Goal: Communication & Community: Answer question/provide support

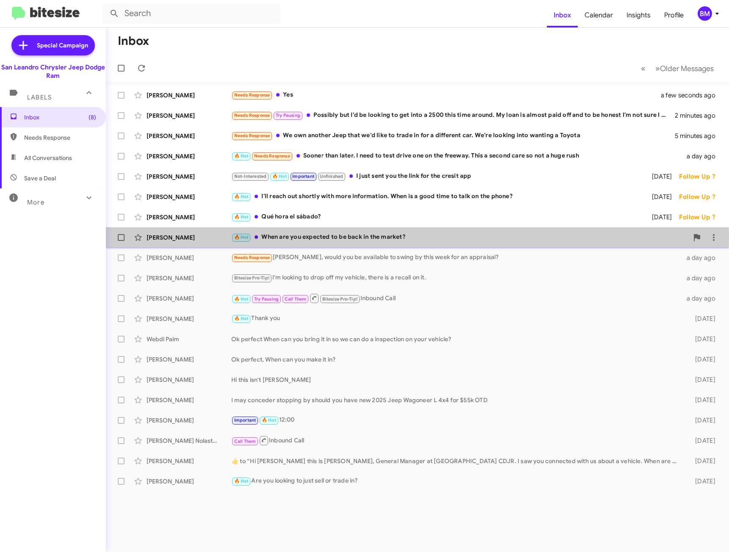
click at [366, 237] on div "🔥 Hot When are you expected to be back in the market?" at bounding box center [459, 238] width 457 height 10
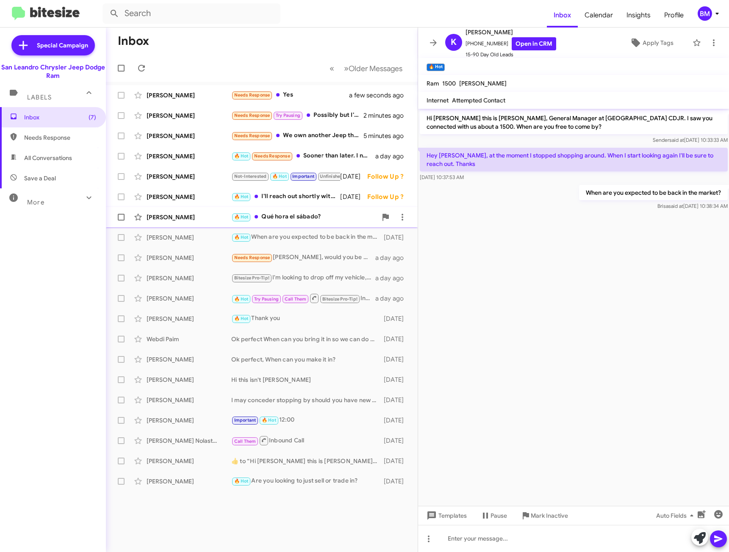
click at [333, 216] on div "🔥 Hot Qué hora el sábado?" at bounding box center [304, 217] width 146 height 10
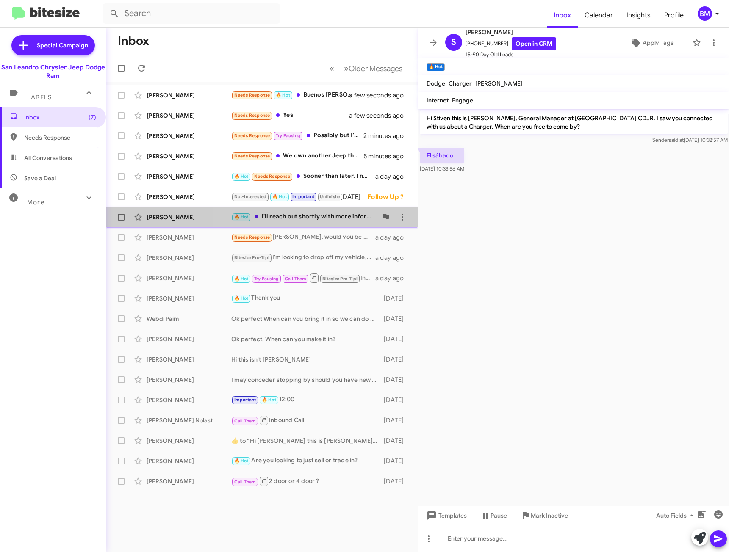
click at [310, 220] on div "🔥 Hot I'll reach out shortly with more information. When is a good time to talk…" at bounding box center [304, 217] width 146 height 10
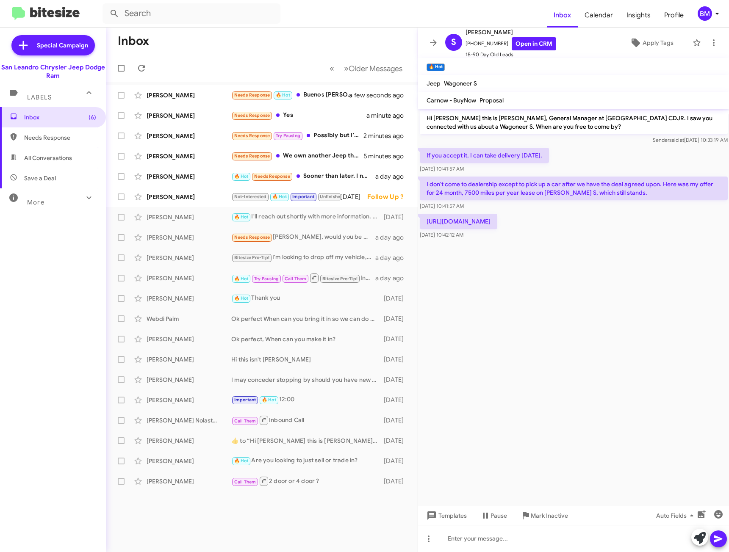
click at [55, 134] on span "Needs Response" at bounding box center [60, 137] width 72 height 8
type input "in:needs-response"
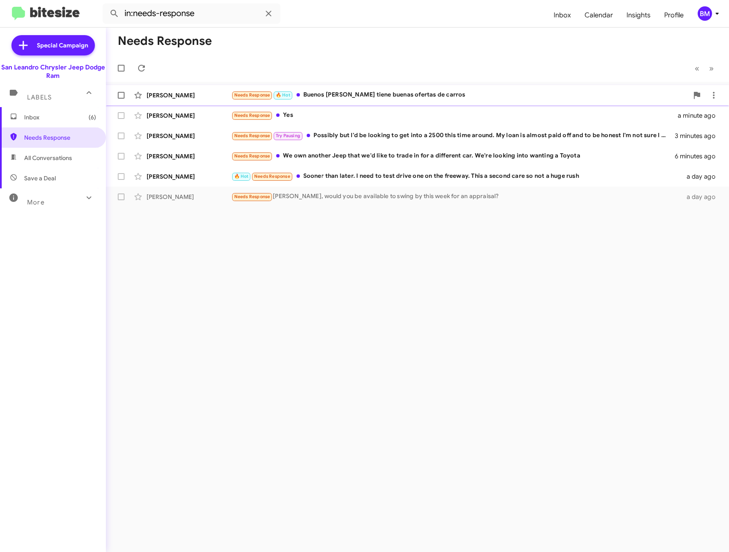
click at [374, 96] on div "Needs Response 🔥 Hot Buenos [PERSON_NAME] tiene buenas ofertas de carros" at bounding box center [459, 95] width 457 height 10
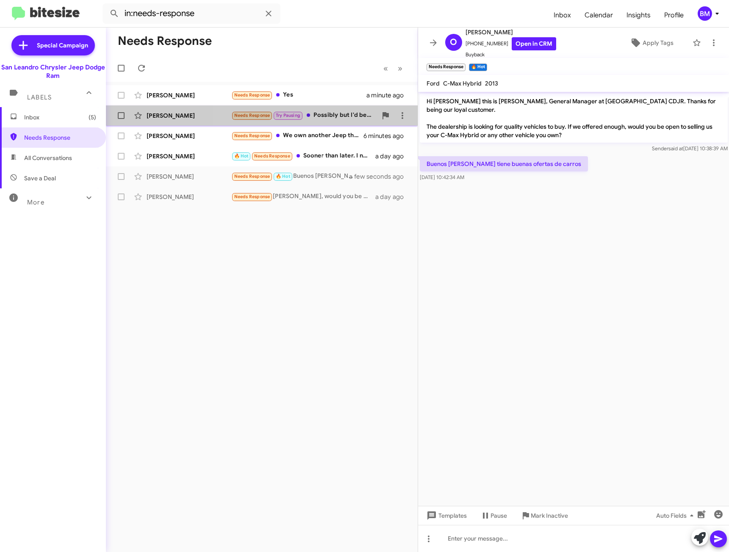
click at [332, 116] on div "Needs Response Try Pausing Possibly but I'd be looking to get into a 2500 this …" at bounding box center [304, 116] width 146 height 10
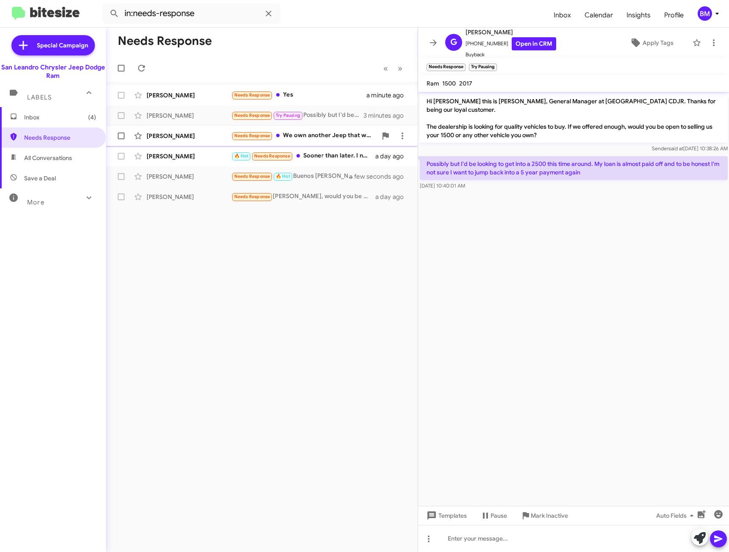
click at [313, 131] on div "Needs Response We own another Jeep that we'd like to trade in for a different c…" at bounding box center [304, 136] width 146 height 10
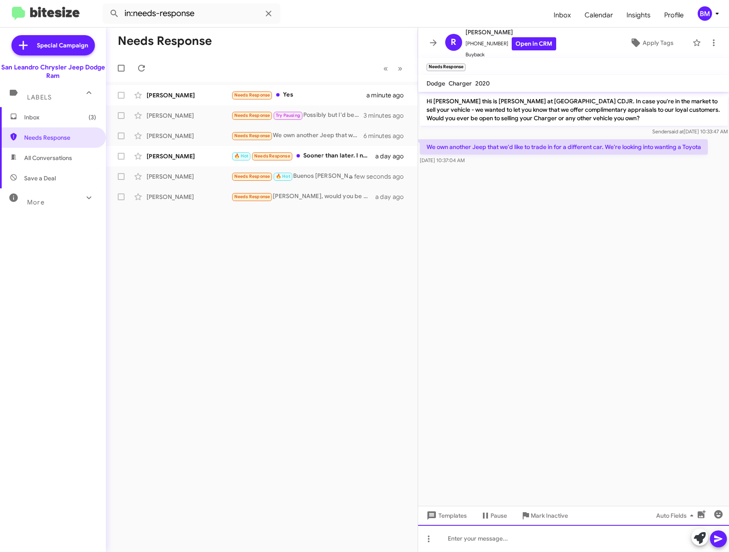
click at [521, 541] on div at bounding box center [573, 538] width 311 height 27
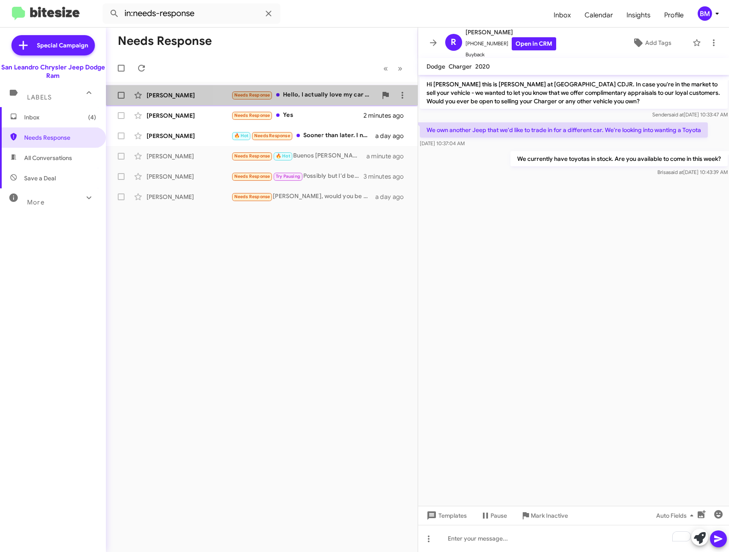
click at [310, 91] on div "Needs Response Hello, I actually love my car and this model. What do you guys h…" at bounding box center [304, 95] width 146 height 10
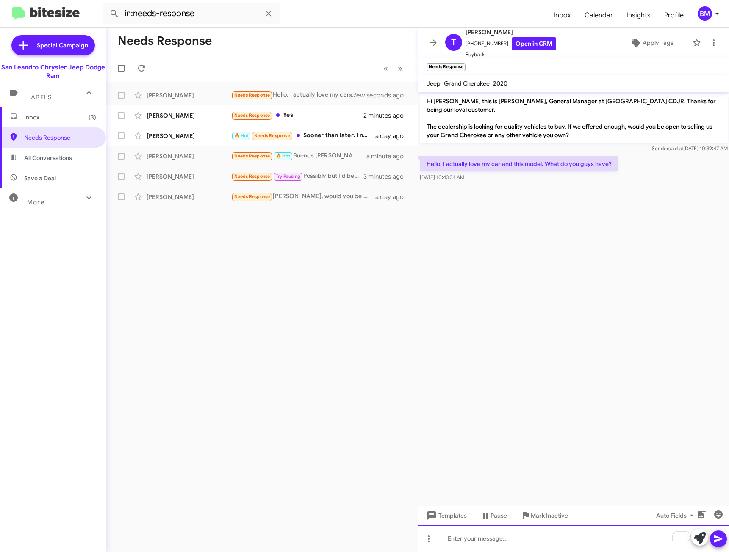
click at [484, 537] on div "To enrich screen reader interactions, please activate Accessibility in Grammarl…" at bounding box center [573, 538] width 311 height 27
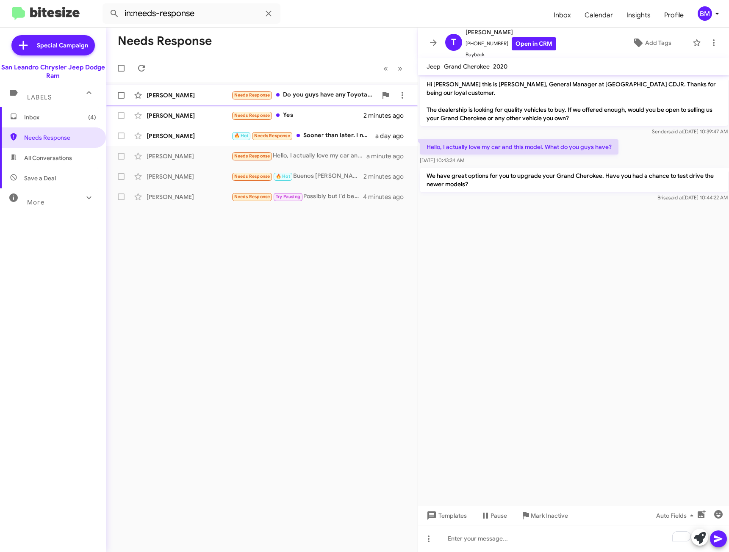
click at [315, 97] on div "Needs Response Do you guys have any Toyotas or is it strictly jeeps, dodge" at bounding box center [304, 95] width 146 height 10
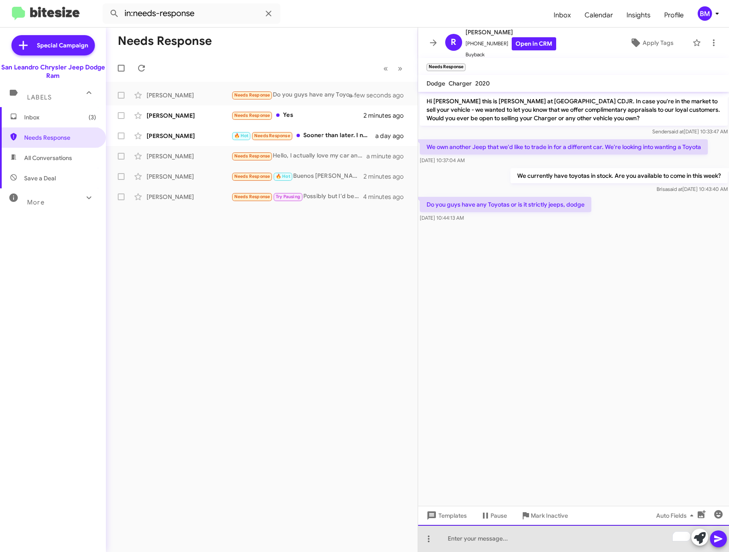
click at [489, 541] on div "To enrich screen reader interactions, please activate Accessibility in Grammarl…" at bounding box center [573, 538] width 311 height 27
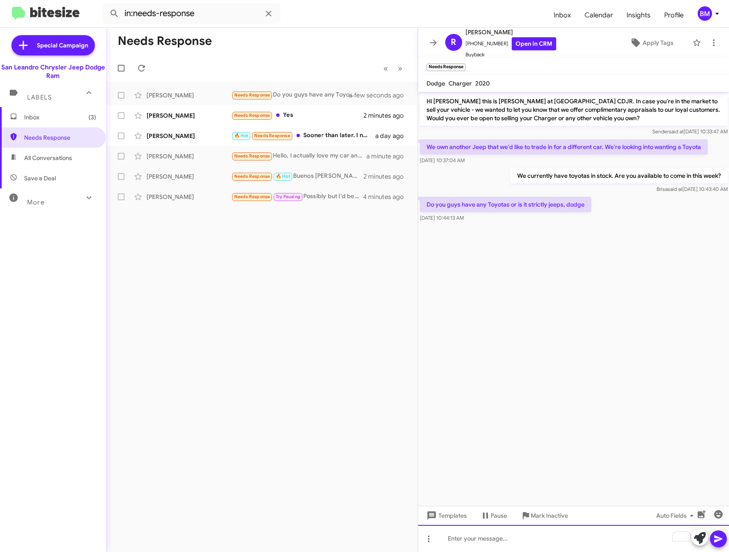
click at [549, 544] on div "To enrich screen reader interactions, please activate Accessibility in Grammarl…" at bounding box center [573, 538] width 311 height 27
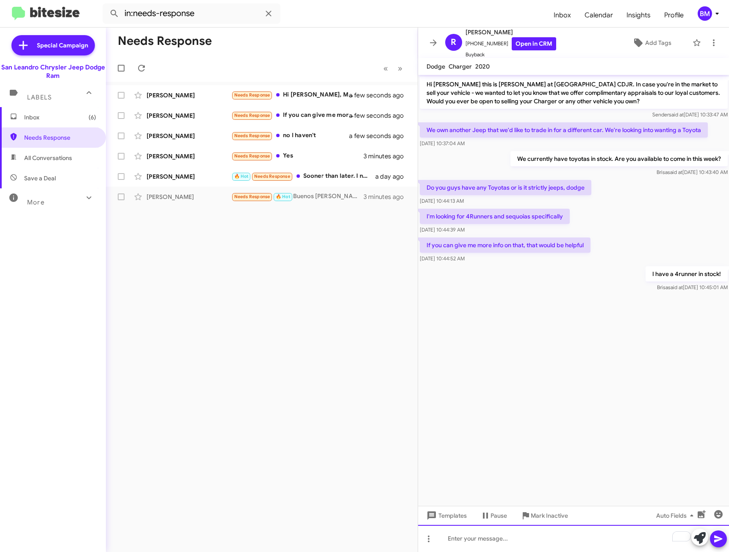
click at [583, 536] on div "To enrich screen reader interactions, please activate Accessibility in Grammarl…" at bounding box center [573, 538] width 311 height 27
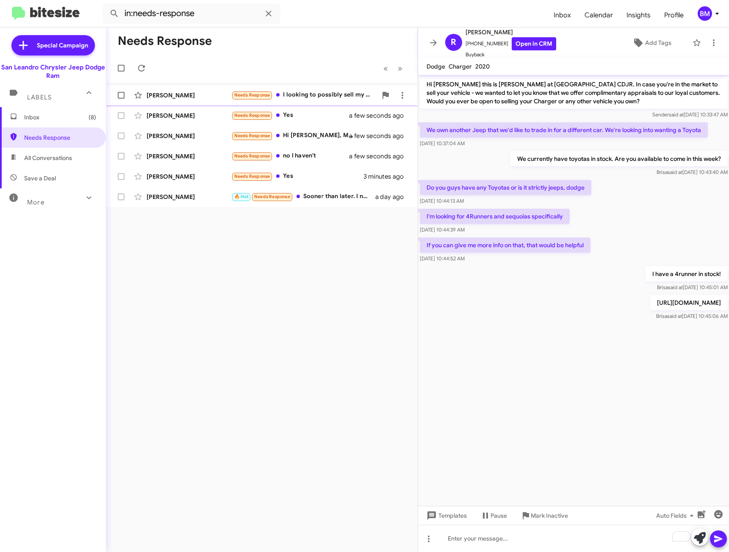
click at [310, 97] on div "Needs Response I looking to possibly sell my 2023 Ford F150 with 9k miles" at bounding box center [304, 95] width 146 height 10
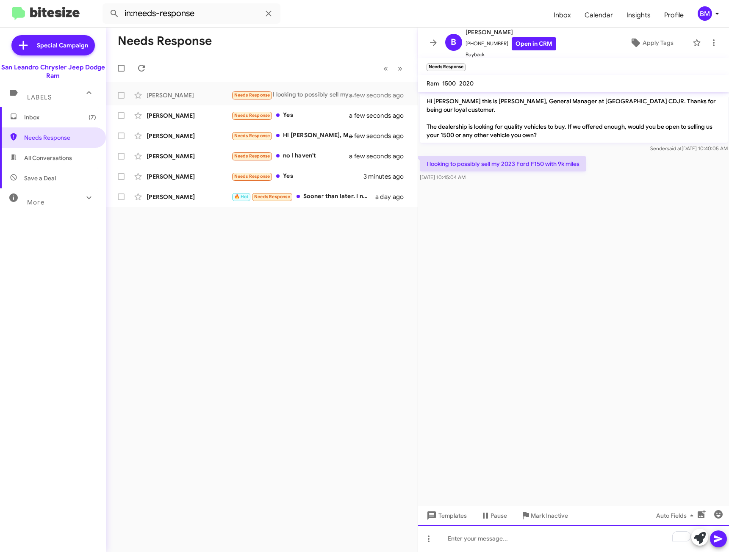
click at [523, 534] on div "To enrich screen reader interactions, please activate Accessibility in Grammarl…" at bounding box center [573, 538] width 311 height 27
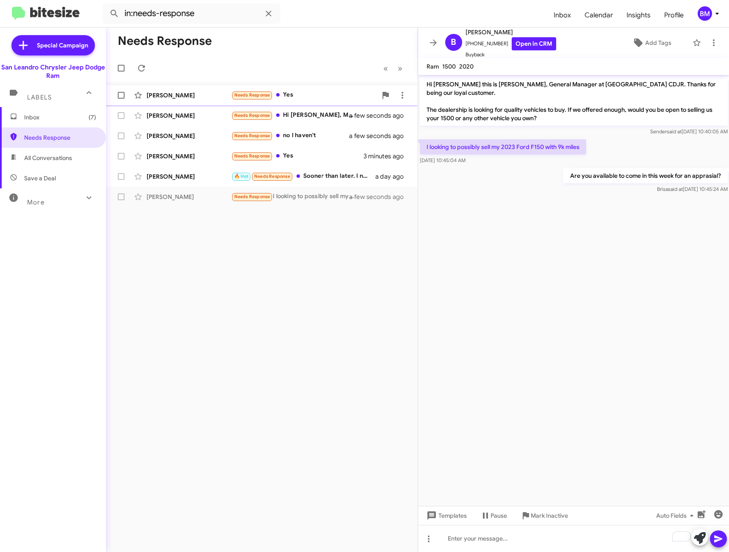
click at [302, 98] on div "Needs Response Yes" at bounding box center [304, 95] width 146 height 10
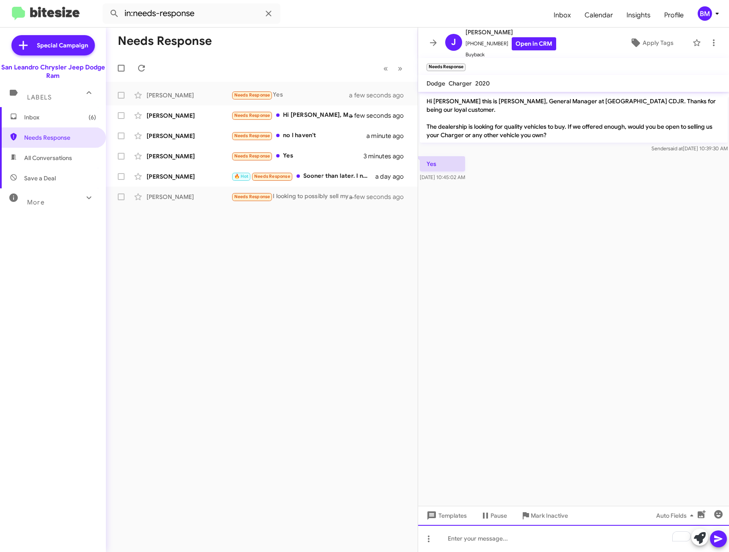
click at [465, 543] on div "To enrich screen reader interactions, please activate Accessibility in Grammarl…" at bounding box center [573, 538] width 311 height 27
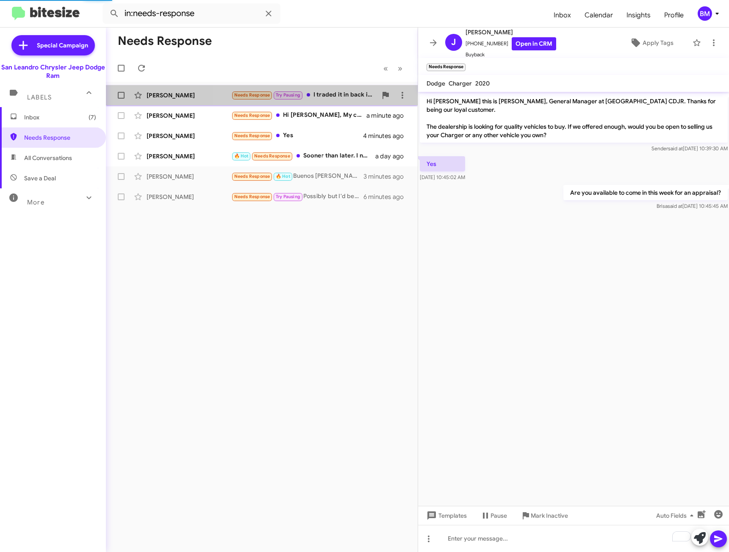
click at [311, 93] on div "Needs Response Try Pausing I traded it in back in may" at bounding box center [304, 95] width 146 height 10
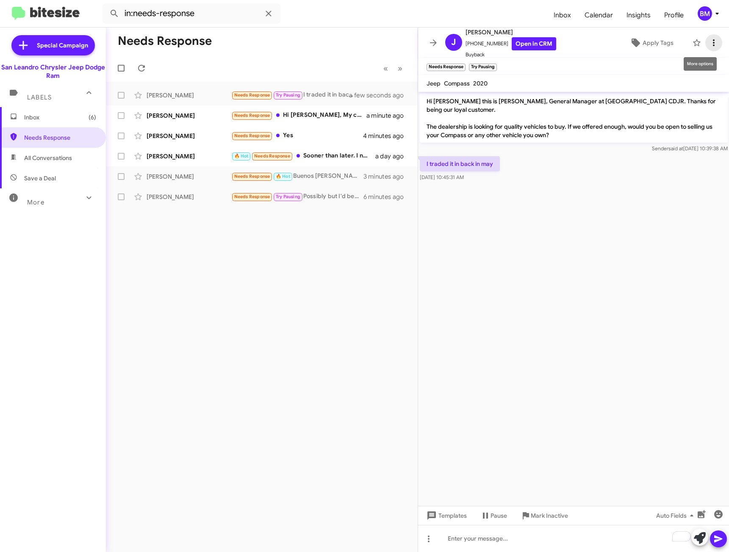
click at [713, 40] on icon at bounding box center [714, 42] width 2 height 7
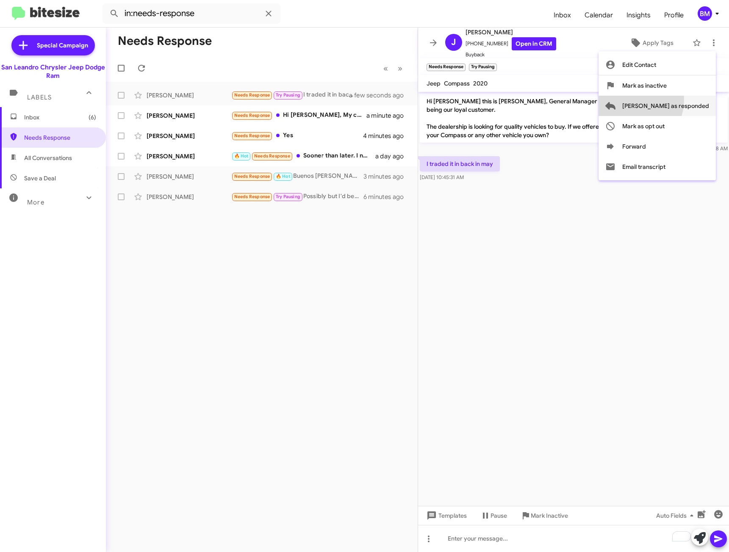
click at [663, 100] on span "[PERSON_NAME] as responded" at bounding box center [665, 106] width 87 height 20
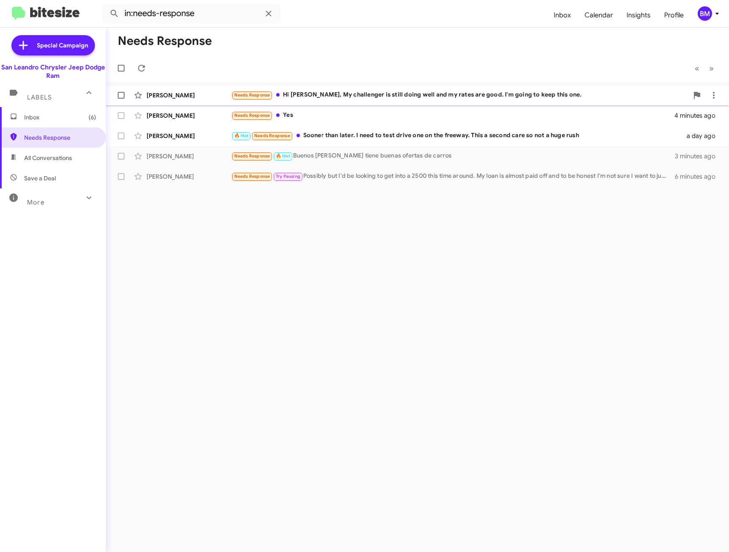
click at [363, 98] on div "Needs Response Hi [PERSON_NAME], My challenger is still doing well and my rates…" at bounding box center [459, 95] width 457 height 10
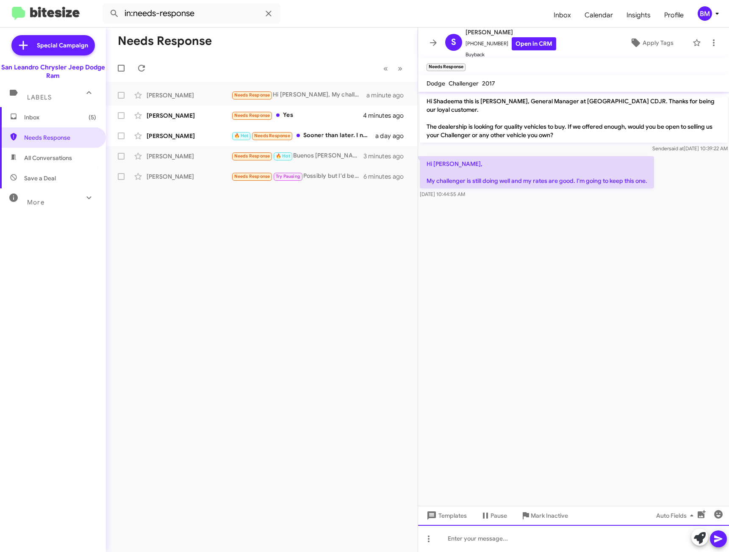
click at [487, 536] on div at bounding box center [573, 538] width 311 height 27
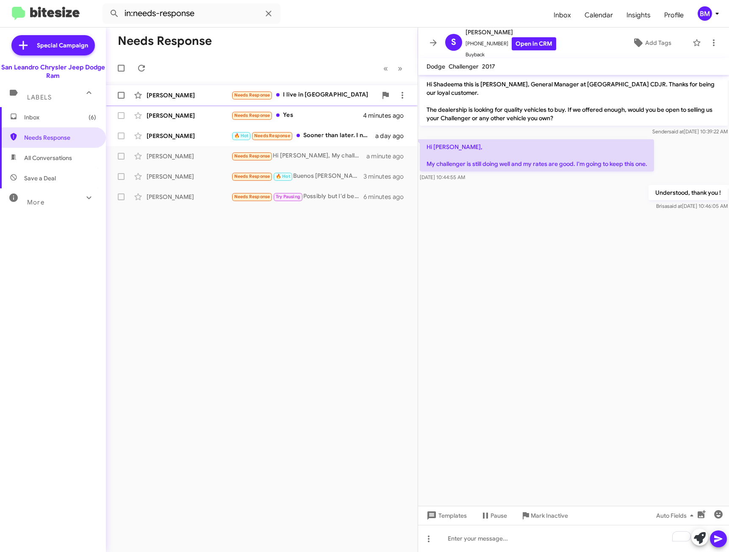
click at [319, 98] on div "Needs Response I live in [GEOGRAPHIC_DATA]" at bounding box center [304, 95] width 146 height 10
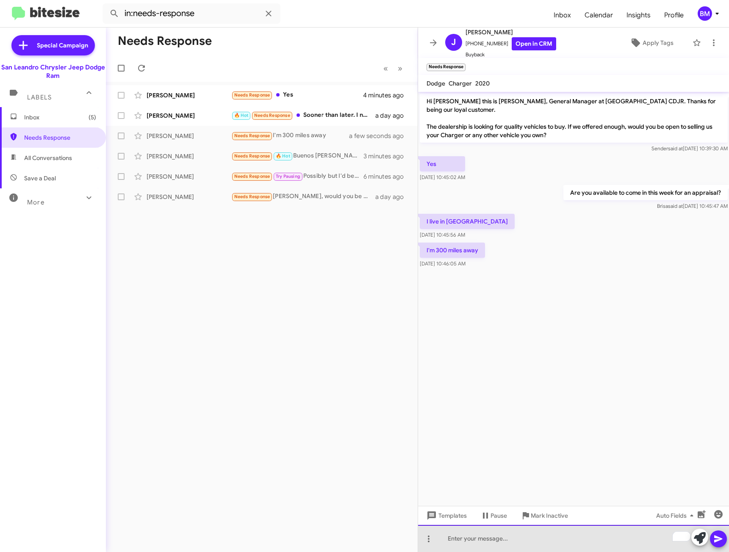
click at [509, 544] on div "To enrich screen reader interactions, please activate Accessibility in Grammarl…" at bounding box center [573, 538] width 311 height 27
click at [508, 543] on div "To enrich screen reader interactions, please activate Accessibility in Grammarl…" at bounding box center [573, 538] width 311 height 27
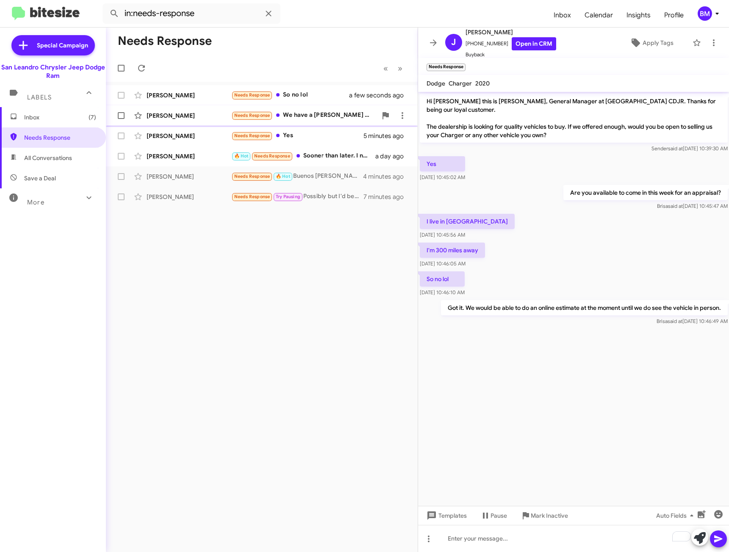
click at [297, 114] on div "Needs Response We have a [PERSON_NAME] we are interested in selling." at bounding box center [304, 116] width 146 height 10
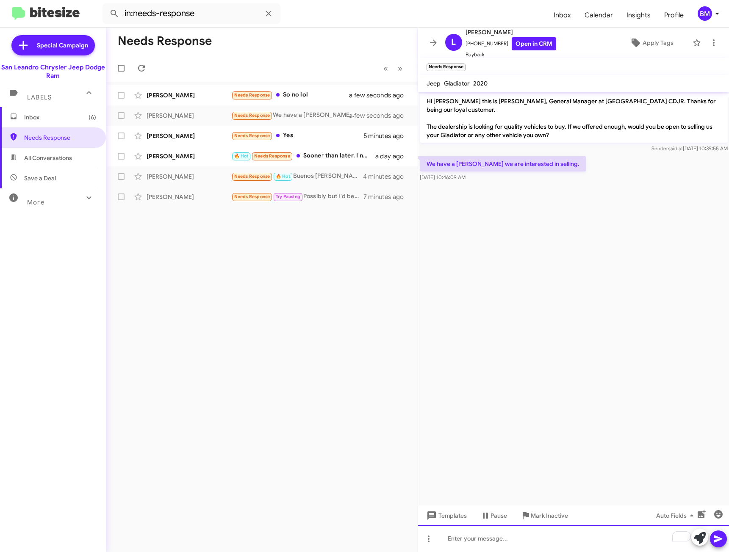
click at [483, 540] on div "To enrich screen reader interactions, please activate Accessibility in Grammarl…" at bounding box center [573, 538] width 311 height 27
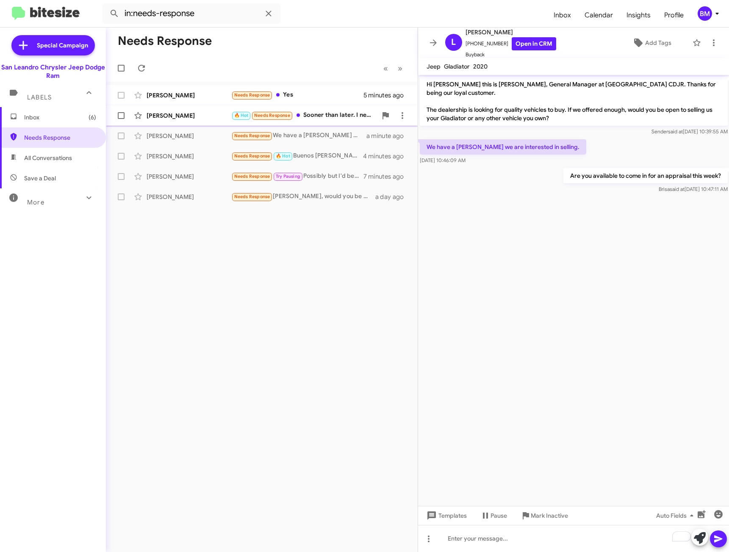
click at [333, 119] on div "🔥 Hot Needs Response Sooner than later. I need to test drive one on the freeway…" at bounding box center [304, 116] width 146 height 10
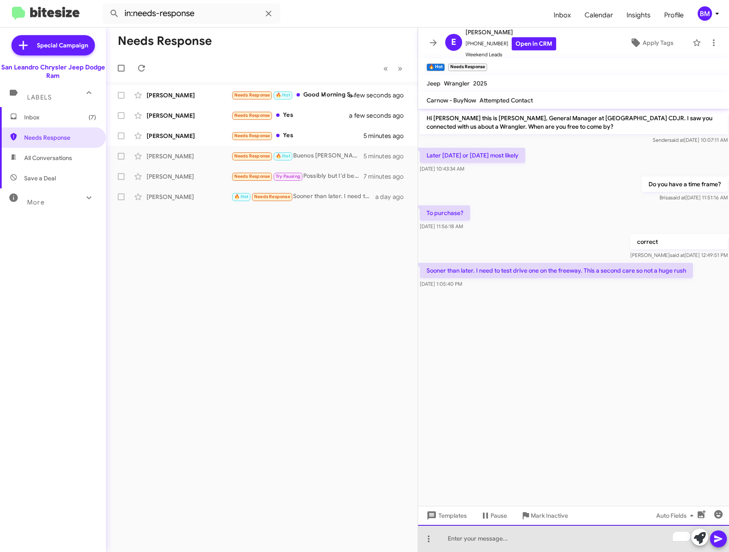
click at [524, 541] on div "To enrich screen reader interactions, please activate Accessibility in Grammarl…" at bounding box center [573, 538] width 311 height 27
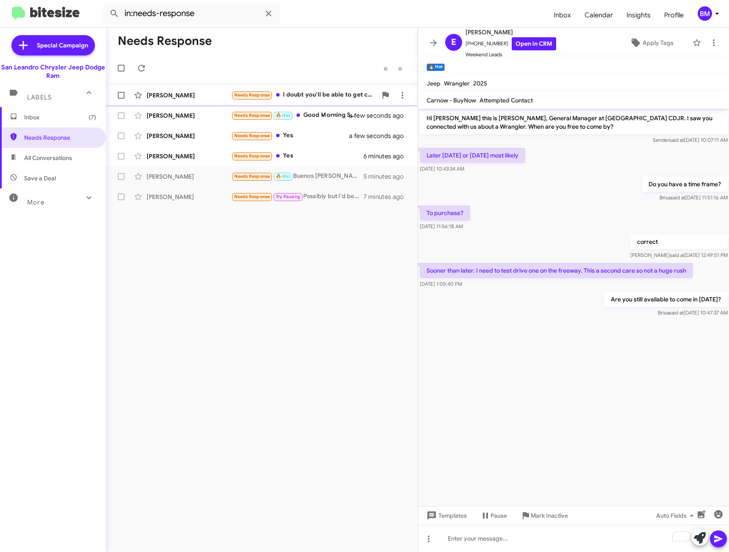
click at [321, 97] on div "Needs Response I doubt you'll be able to get close" at bounding box center [304, 95] width 146 height 10
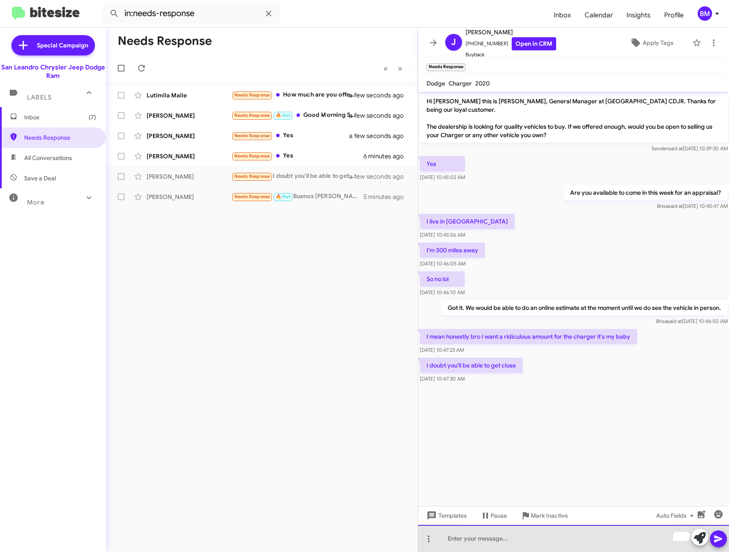
click at [541, 538] on div "To enrich screen reader interactions, please activate Accessibility in Grammarl…" at bounding box center [573, 538] width 311 height 27
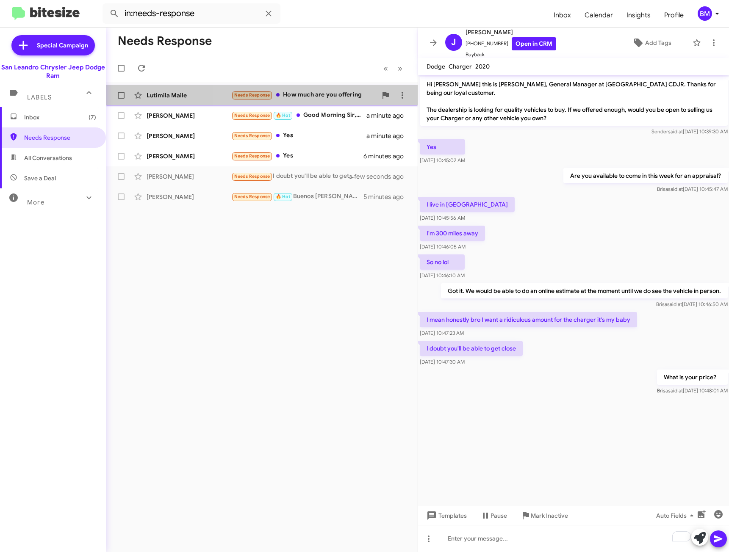
click at [302, 92] on div "Needs Response How much are you offering" at bounding box center [304, 95] width 146 height 10
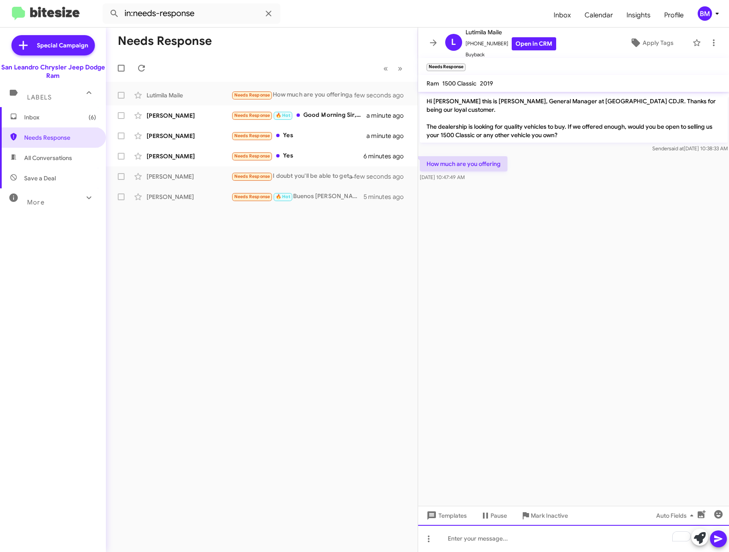
click at [494, 538] on div "To enrich screen reader interactions, please activate Accessibility in Grammarl…" at bounding box center [573, 538] width 311 height 27
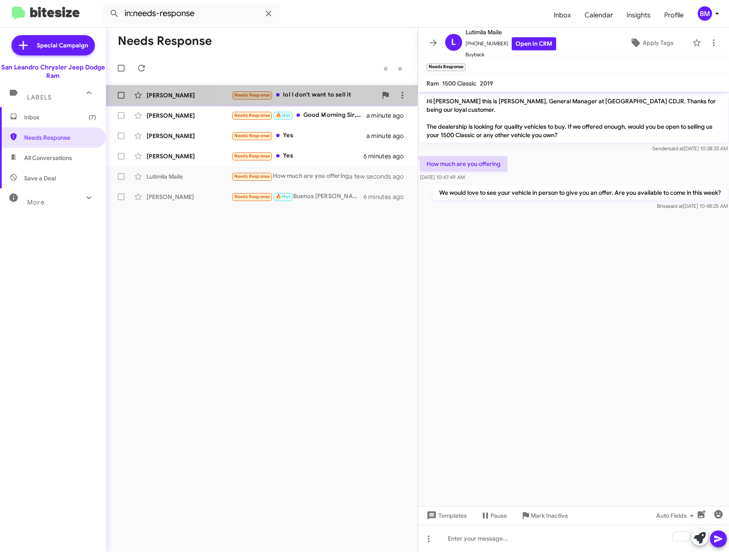
click at [308, 93] on div "Needs Response lol I don't want to sell it" at bounding box center [304, 95] width 146 height 10
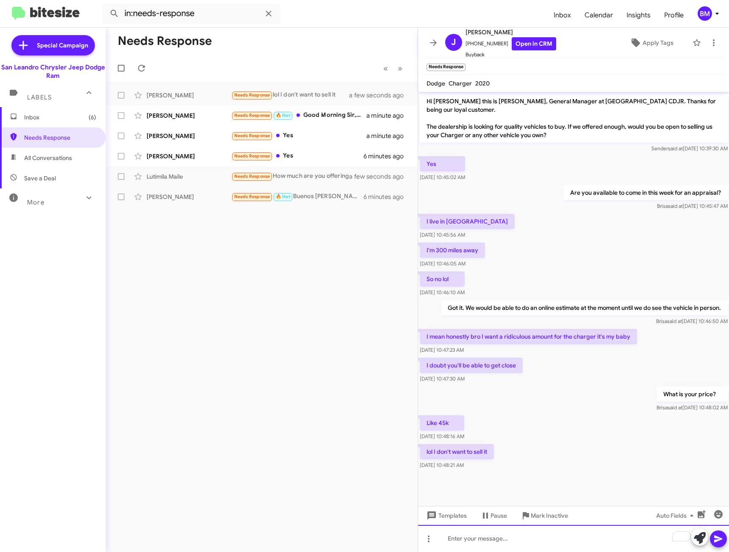
click at [476, 537] on div "To enrich screen reader interactions, please activate Accessibility in Grammarl…" at bounding box center [573, 538] width 311 height 27
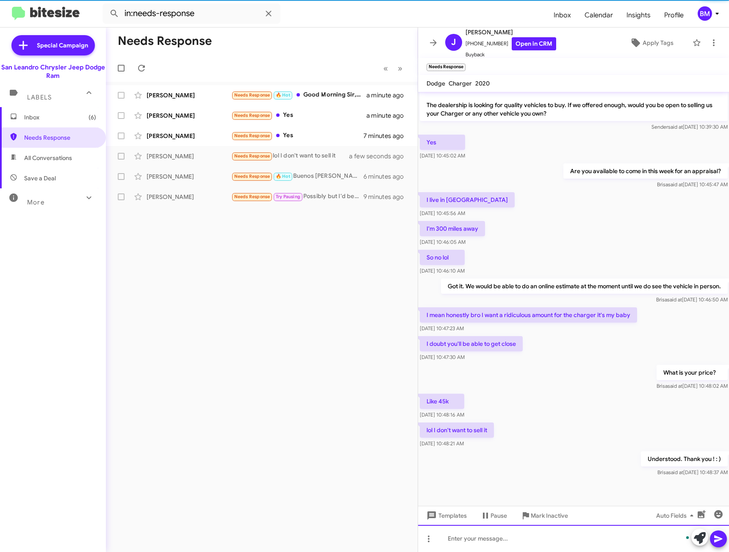
scroll to position [5, 0]
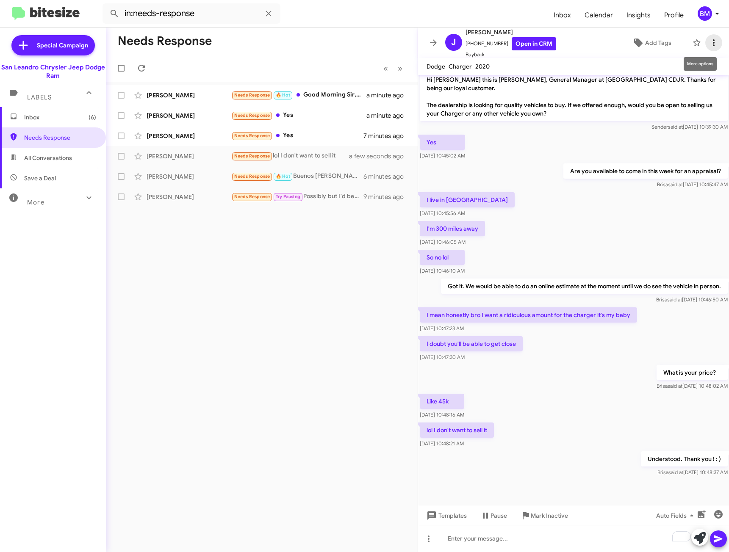
click at [713, 40] on icon at bounding box center [714, 42] width 2 height 7
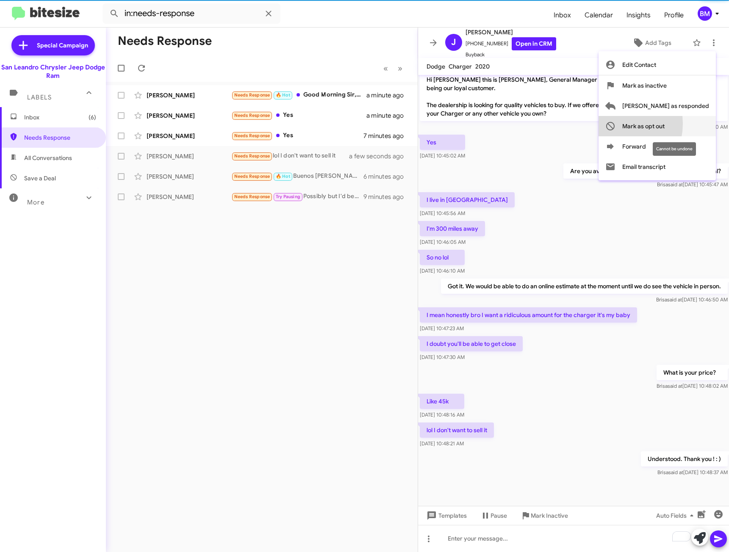
click at [615, 124] on icon at bounding box center [610, 126] width 8 height 8
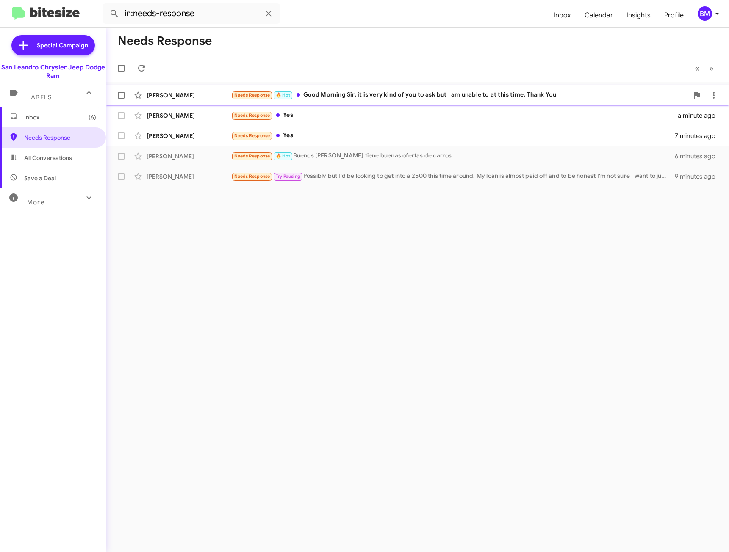
click at [344, 94] on div "Needs Response 🔥 Hot Good Morning Sir, it is very kind of you to ask but I am u…" at bounding box center [459, 95] width 457 height 10
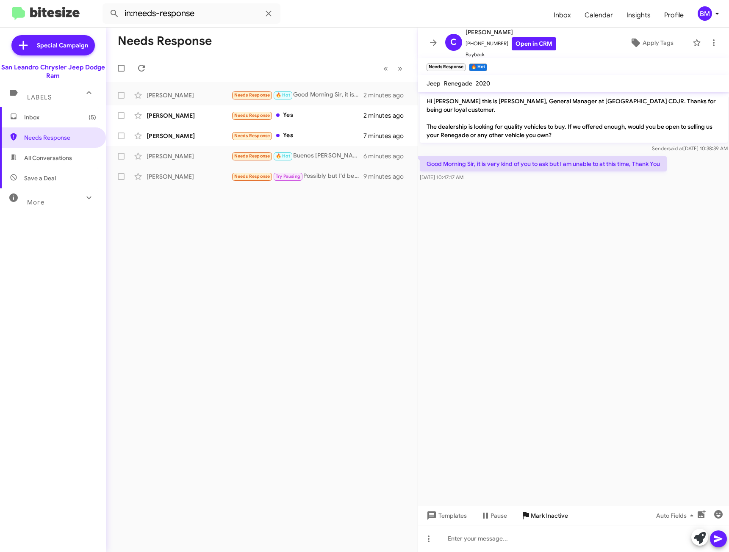
click at [544, 518] on span "Mark Inactive" at bounding box center [549, 515] width 37 height 15
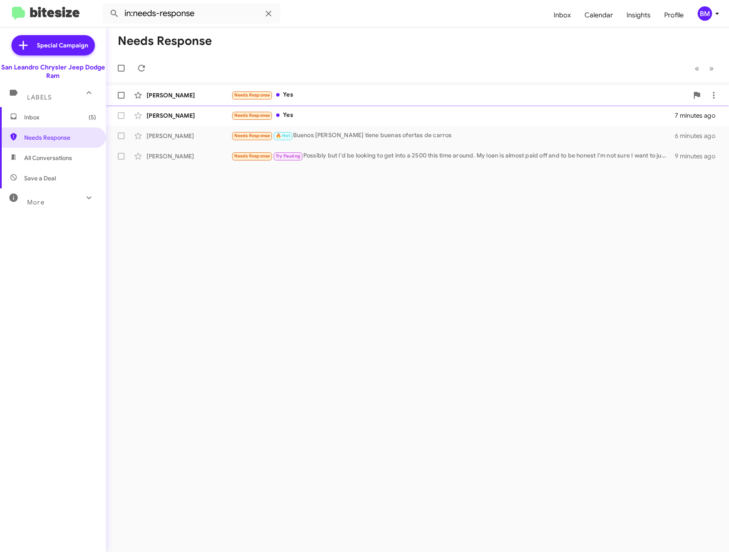
click at [358, 97] on div "Needs Response Yes" at bounding box center [459, 95] width 457 height 10
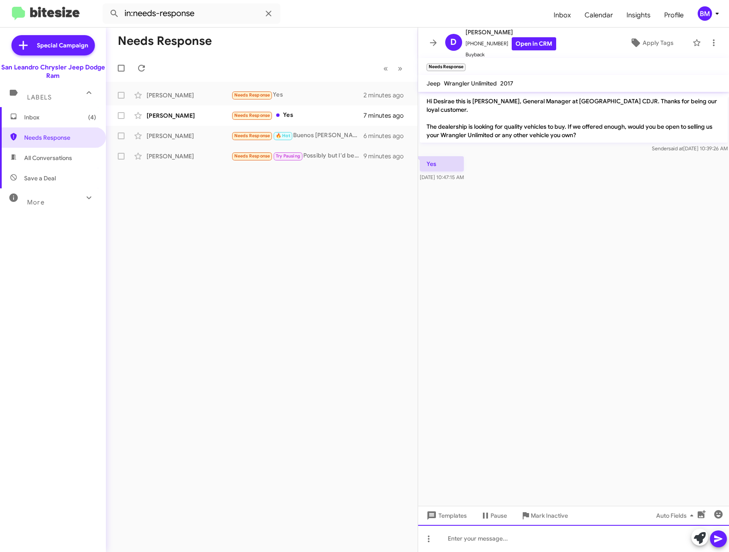
click at [533, 544] on div at bounding box center [573, 538] width 311 height 27
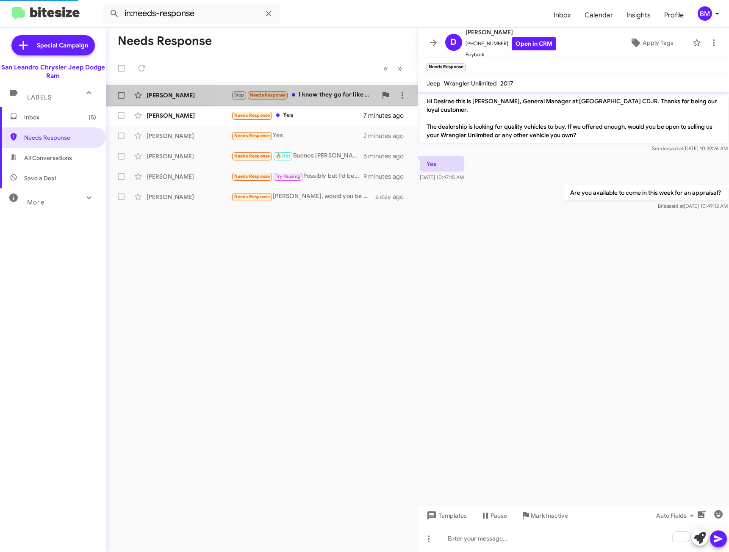
click at [319, 93] on div "Stop Needs Response I know they go for like 20-25 but I don't need the money ho…" at bounding box center [304, 95] width 146 height 10
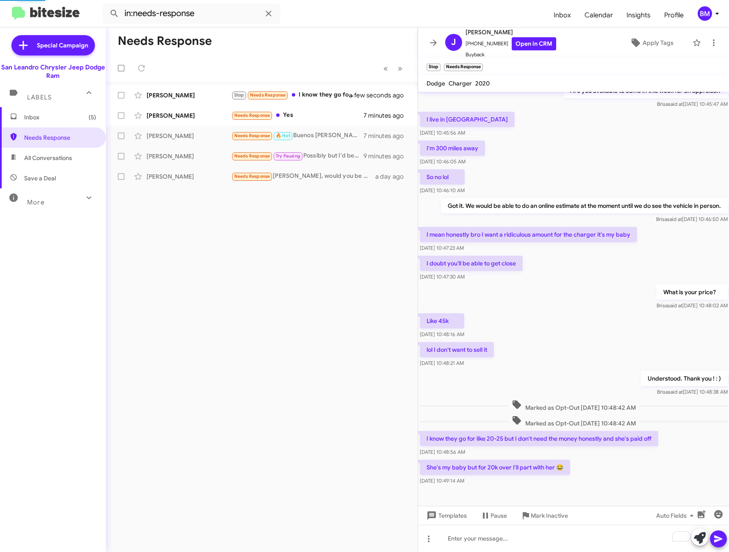
scroll to position [119, 0]
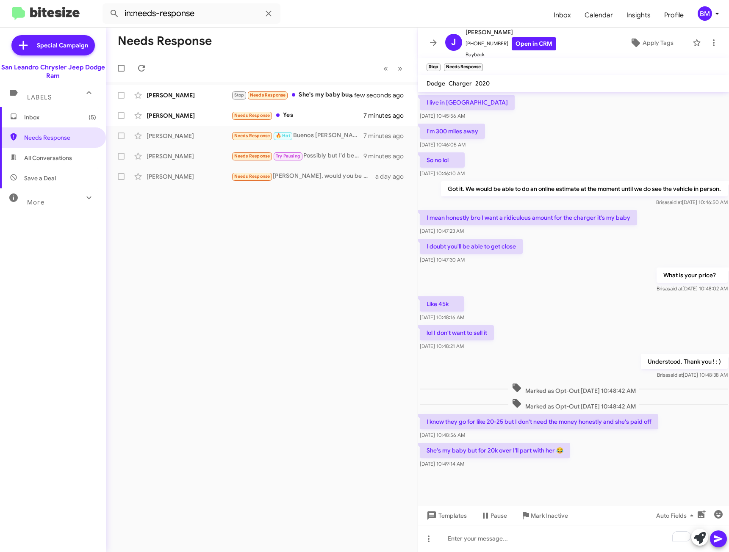
click at [551, 513] on span "Mark Inactive" at bounding box center [549, 515] width 37 height 15
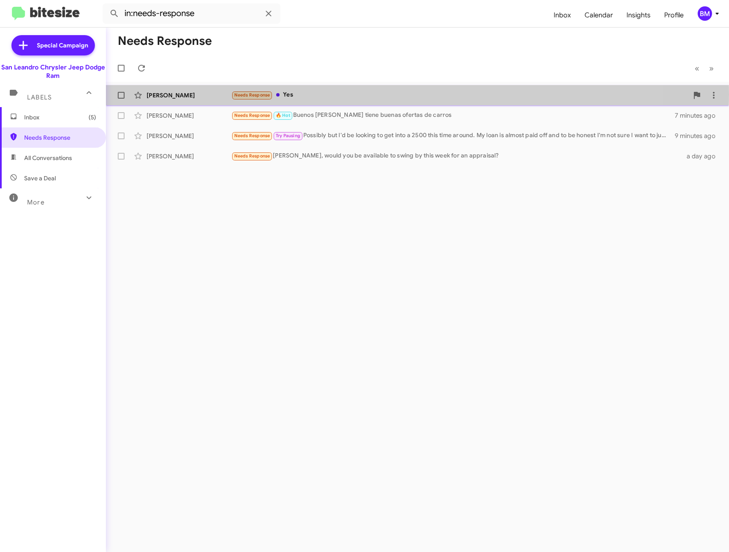
click at [319, 94] on div "Needs Response Yes" at bounding box center [459, 95] width 457 height 10
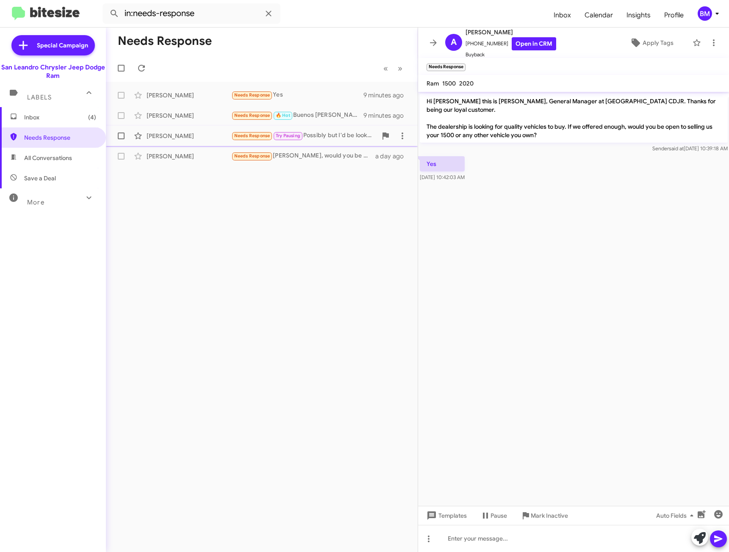
click at [325, 130] on div "[PERSON_NAME] Needs Response Try Pausing Possibly but I'd be looking to get int…" at bounding box center [262, 136] width 298 height 17
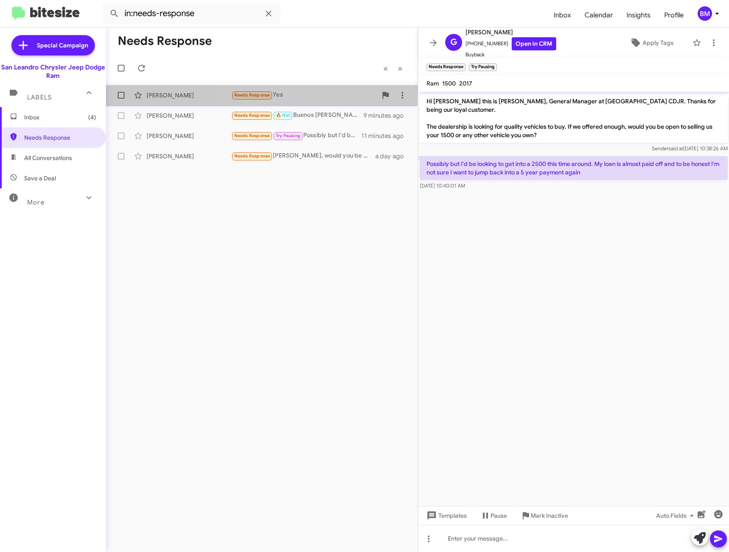
click at [310, 99] on div "Needs Response Yes" at bounding box center [304, 95] width 146 height 10
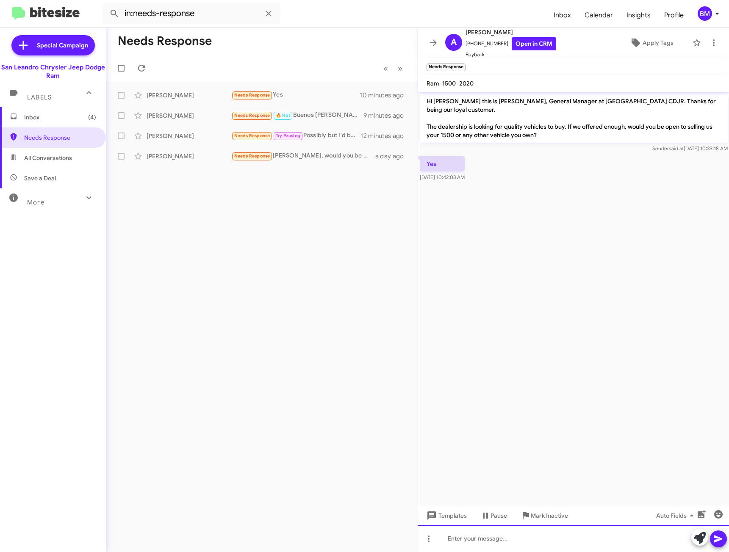
click at [503, 537] on div at bounding box center [573, 538] width 311 height 27
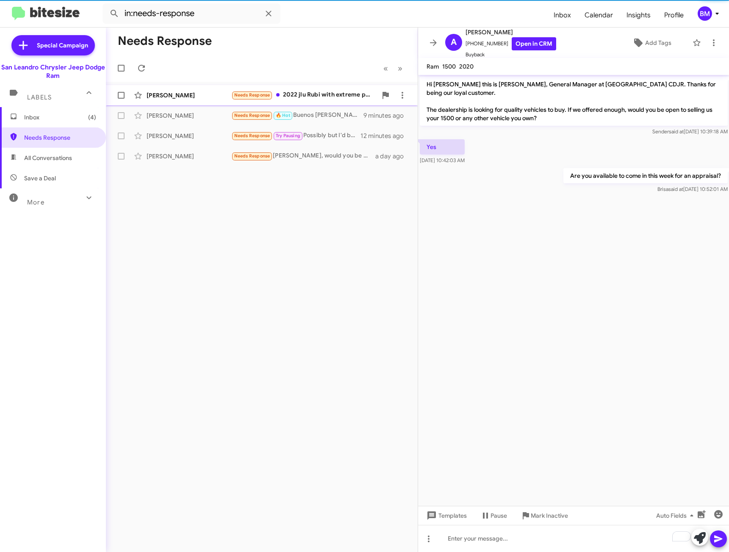
click at [293, 95] on div "Needs Response 2022 jlu Rubi with extreme package 39,000 miles. What's your off…" at bounding box center [304, 95] width 146 height 10
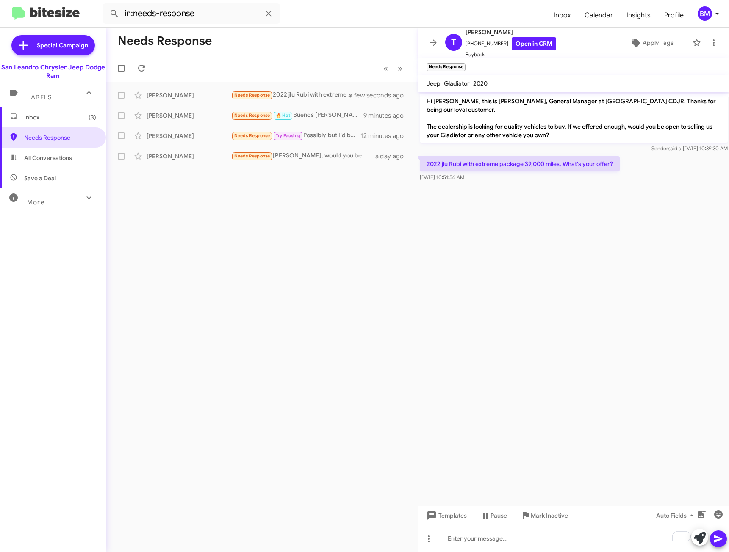
click at [32, 116] on span "Inbox (3)" at bounding box center [60, 117] width 72 height 8
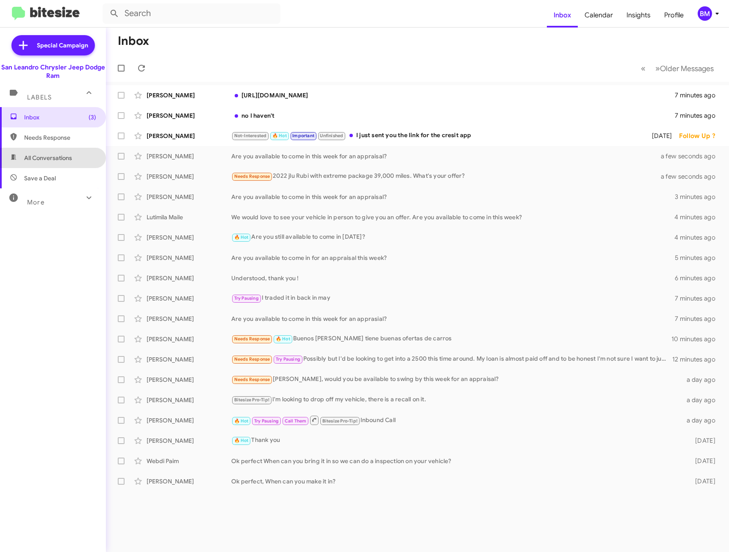
click at [53, 158] on span "All Conversations" at bounding box center [48, 158] width 48 height 8
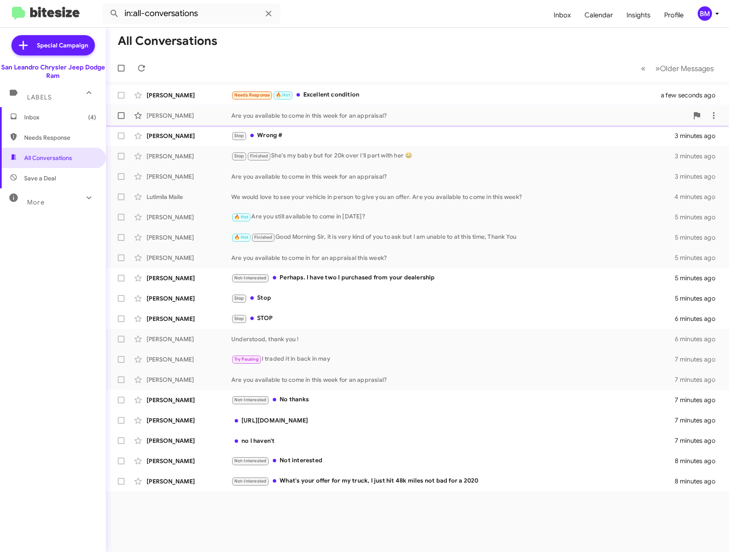
click at [247, 113] on div "Are you available to come in this week for an appraisal?" at bounding box center [459, 115] width 457 height 8
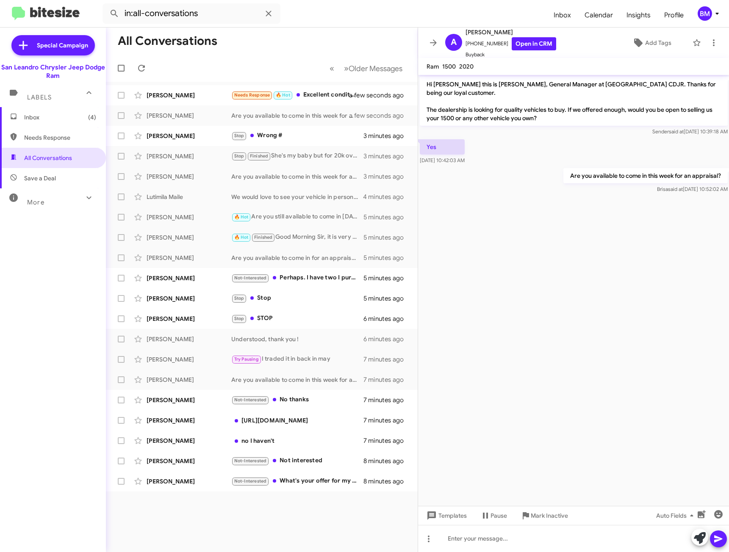
click at [628, 177] on p "Are you available to come in this week for an appraisal?" at bounding box center [645, 175] width 164 height 15
copy p "Are you available to come in this week for an appraisal?"
click at [41, 132] on span "Needs Response" at bounding box center [53, 138] width 106 height 20
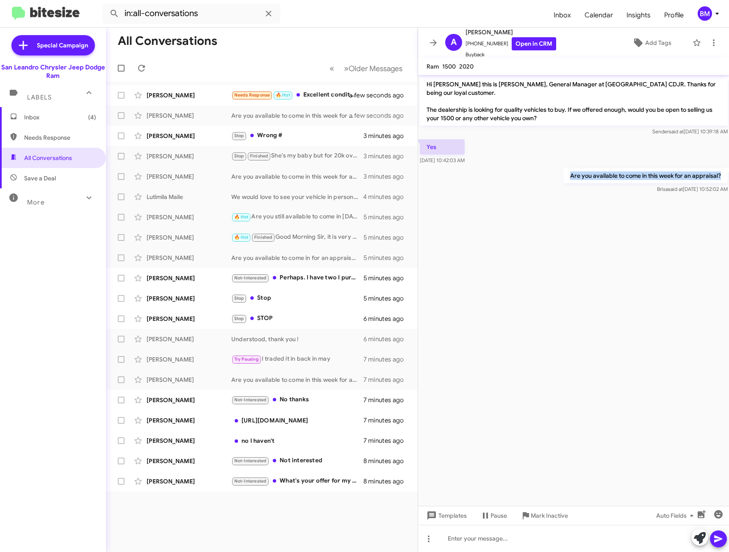
type input "in:needs-response"
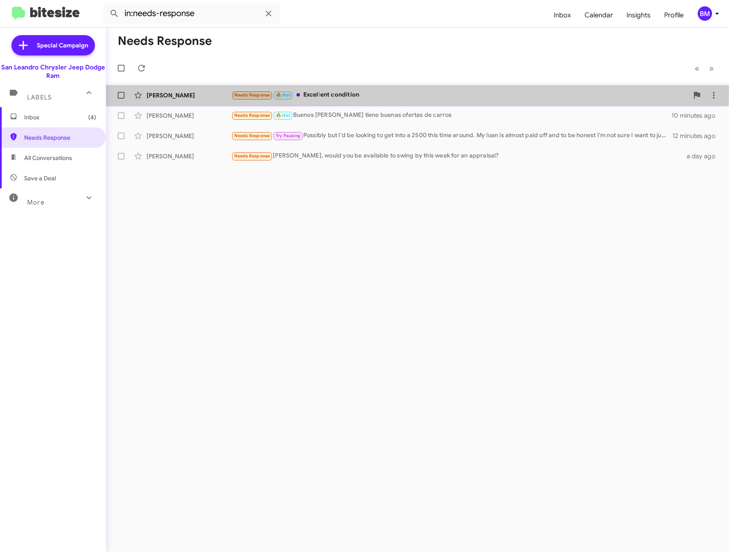
click at [332, 95] on div "Needs Response 🔥 Hot Excellent condition" at bounding box center [459, 95] width 457 height 10
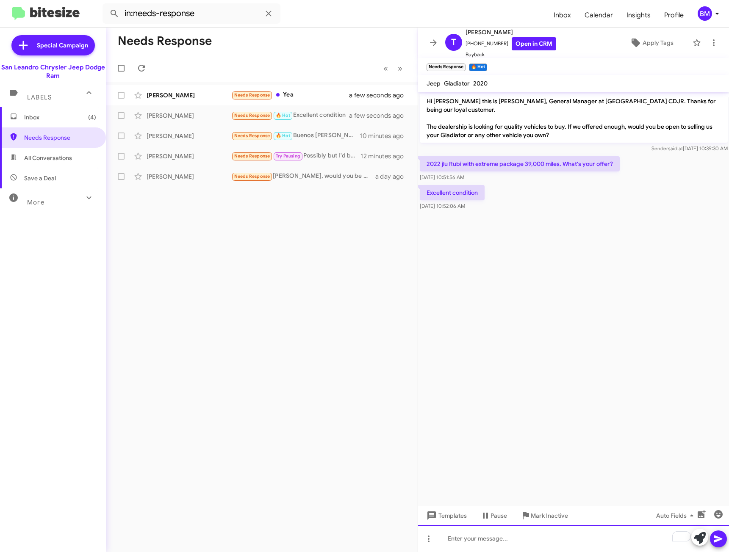
paste div "To enrich screen reader interactions, please activate Accessibility in Grammarl…"
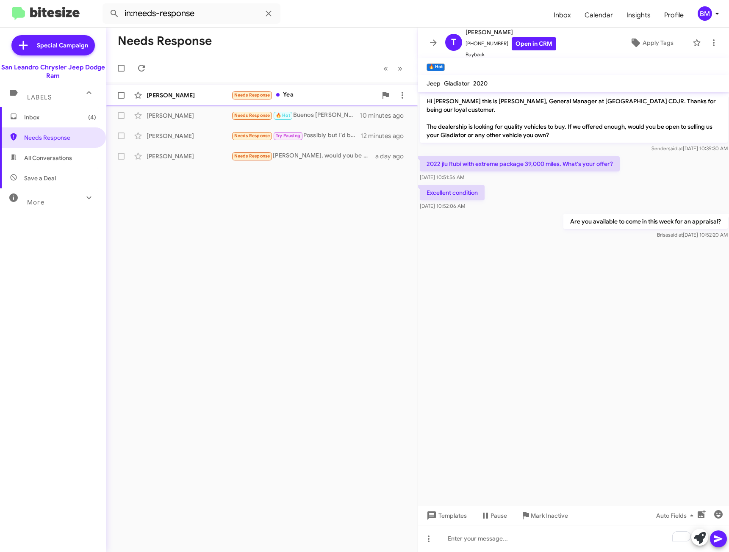
click at [294, 95] on div "Needs Response Yea" at bounding box center [304, 95] width 146 height 10
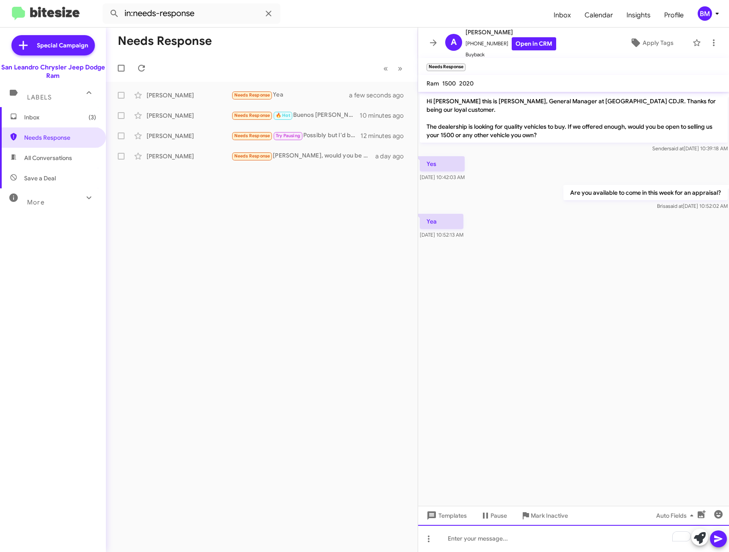
click at [501, 535] on div "To enrich screen reader interactions, please activate Accessibility in Grammarl…" at bounding box center [573, 538] width 311 height 27
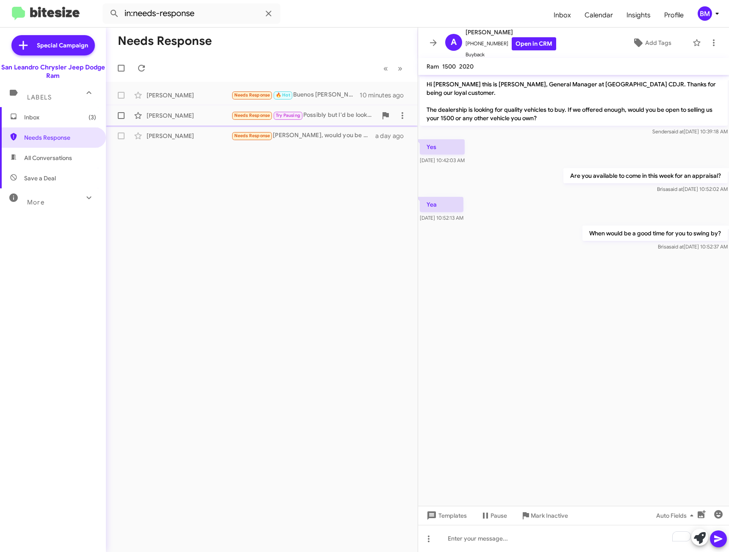
click at [321, 116] on div "Needs Response Try Pausing Possibly but I'd be looking to get into a 2500 this …" at bounding box center [304, 116] width 146 height 10
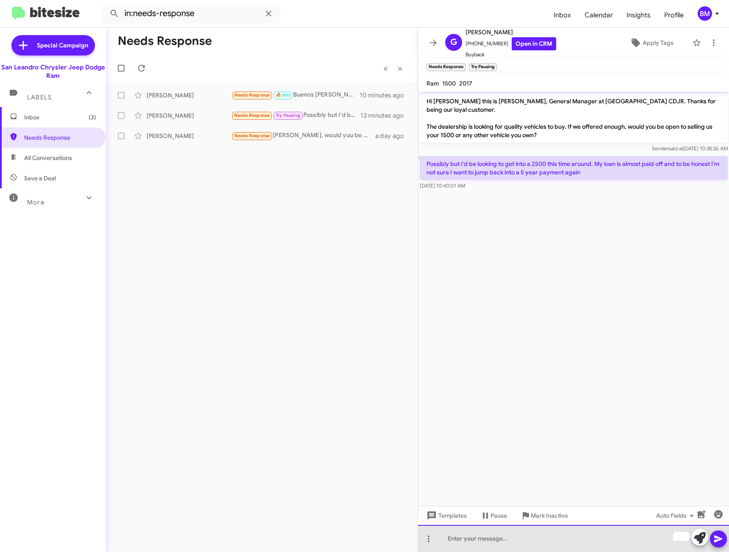
click at [510, 542] on div "To enrich screen reader interactions, please activate Accessibility in Grammarl…" at bounding box center [573, 538] width 311 height 27
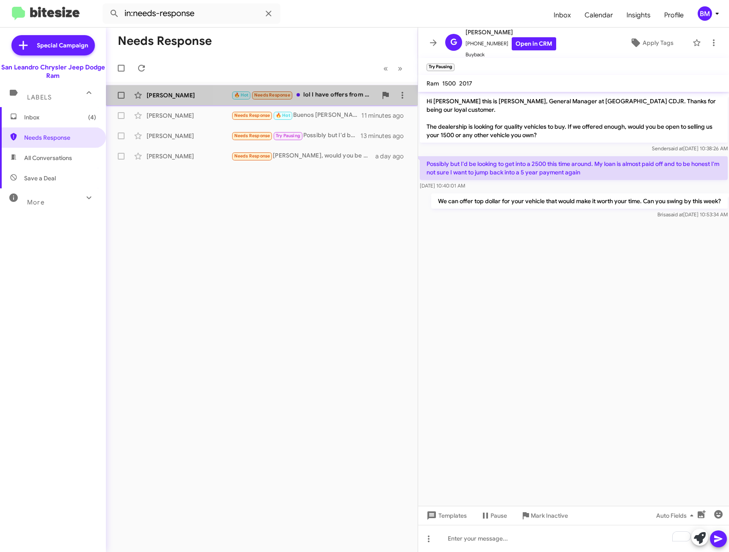
click at [323, 100] on div "[PERSON_NAME] 🔥 Hot Needs Response lol I have offers from 3 local dealers witho…" at bounding box center [262, 95] width 298 height 17
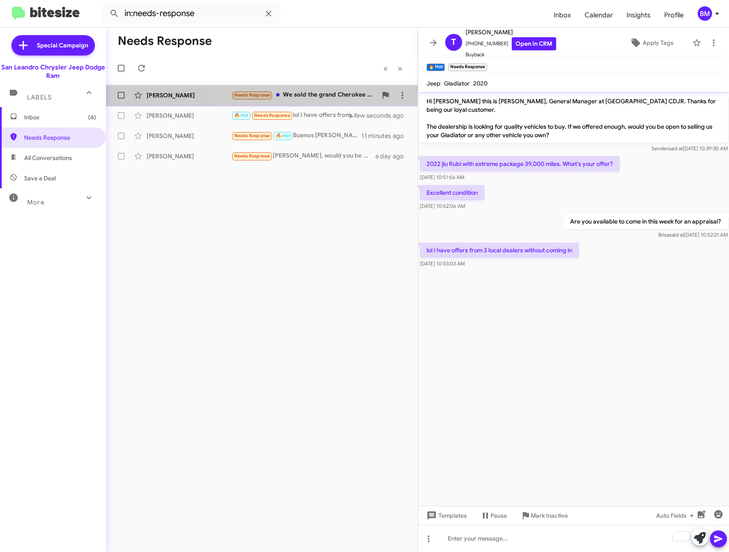
click at [312, 96] on div "Needs Response We sold the grand Cherokee for a 2025 jeep sport wrangler (2door)" at bounding box center [304, 95] width 146 height 10
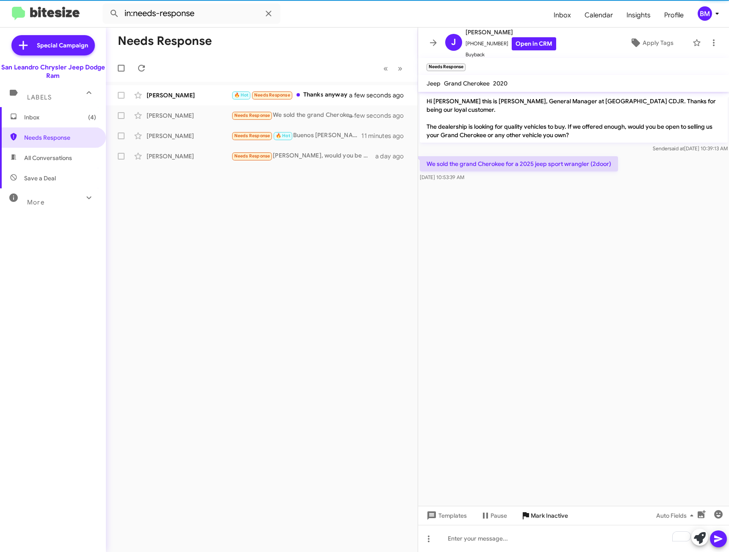
click at [554, 522] on span "Mark Inactive" at bounding box center [549, 515] width 37 height 15
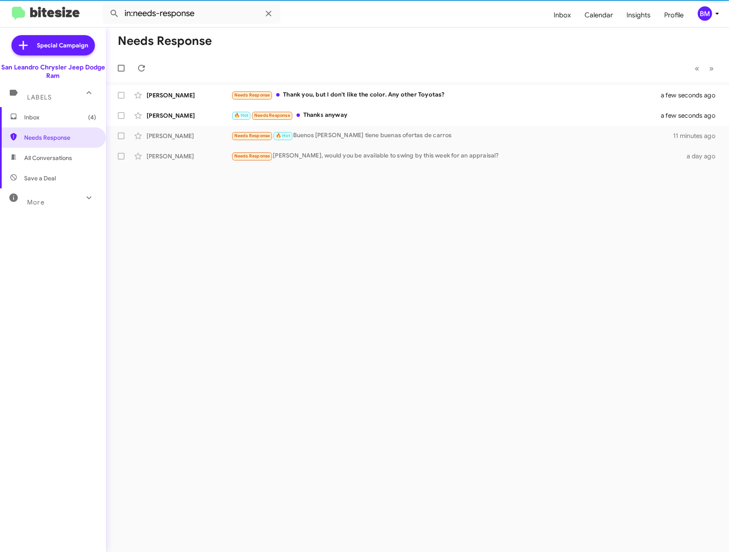
click at [73, 115] on span "Inbox (4)" at bounding box center [60, 117] width 72 height 8
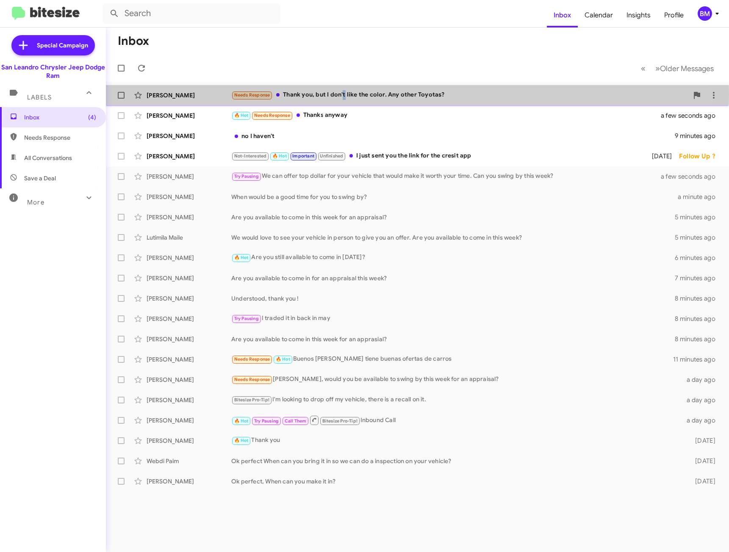
click at [345, 95] on div "Needs Response Thank you, but I don't like the color. Any other Toyotas?" at bounding box center [459, 95] width 457 height 10
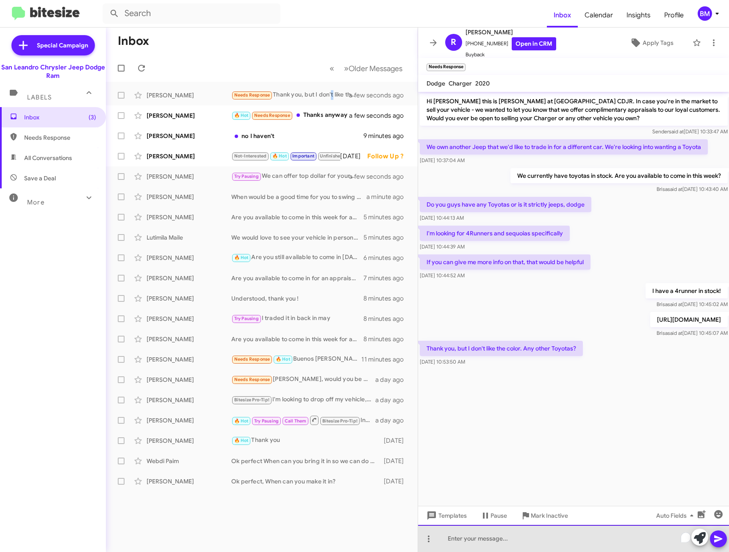
click at [514, 541] on div "To enrich screen reader interactions, please activate Accessibility in Grammarl…" at bounding box center [573, 538] width 311 height 27
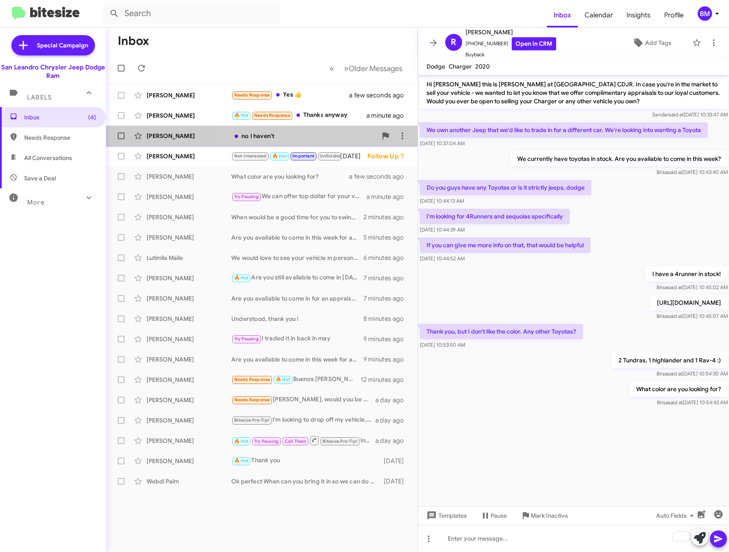
click at [309, 133] on div "no I haven't" at bounding box center [304, 136] width 146 height 8
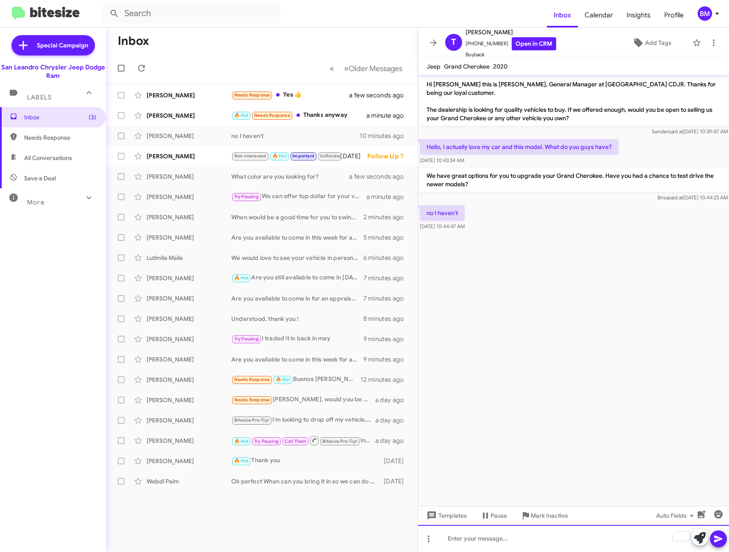
click at [465, 540] on div "To enrich screen reader interactions, please activate Accessibility in Grammarl…" at bounding box center [573, 538] width 311 height 27
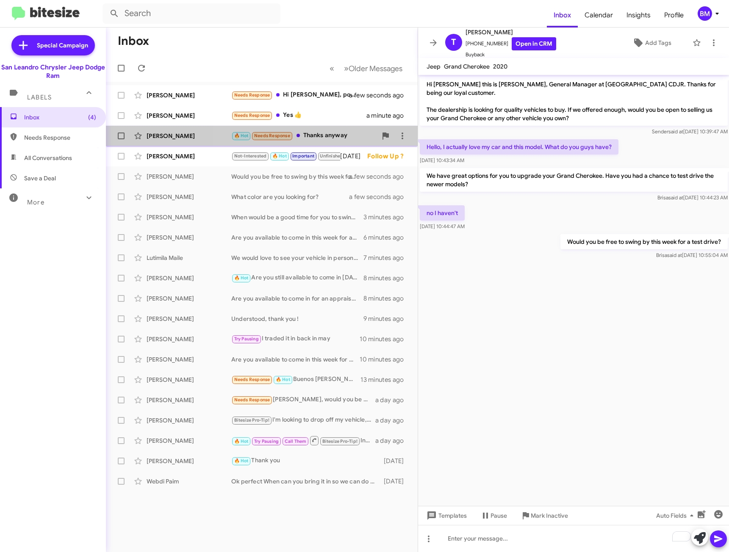
click at [328, 139] on div "🔥 Hot Needs Response Thanks anyway" at bounding box center [304, 136] width 146 height 10
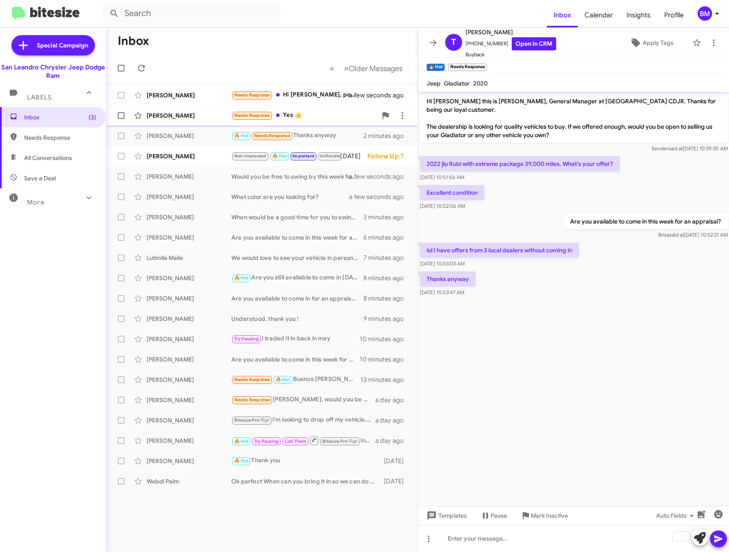
click at [309, 115] on div "Needs Response Yes 👍" at bounding box center [304, 116] width 146 height 10
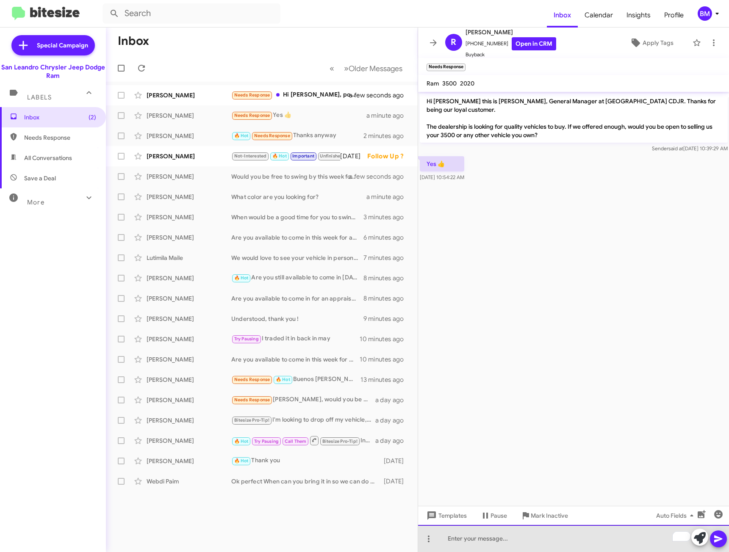
click at [476, 546] on div "To enrich screen reader interactions, please activate Accessibility in Grammarl…" at bounding box center [573, 538] width 311 height 27
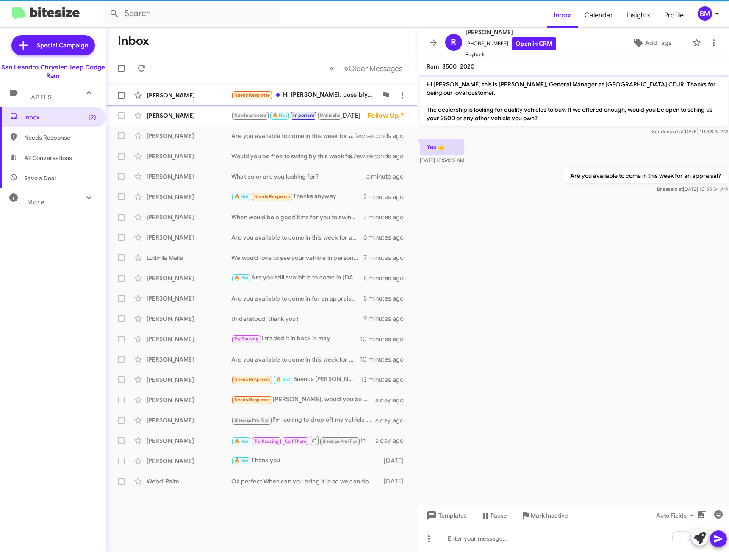
click at [325, 98] on div "Needs Response Hi [PERSON_NAME], possibly the 2020 jeep it's in great condition…" at bounding box center [304, 95] width 146 height 10
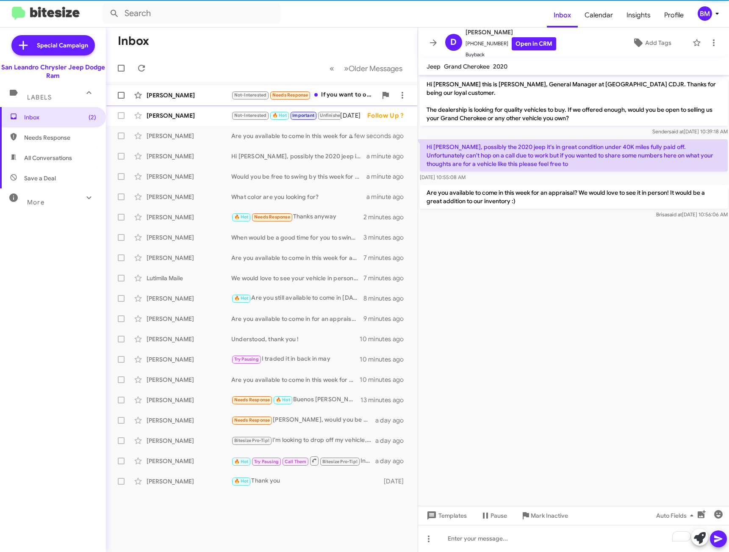
click at [329, 96] on div "Not-Interested Needs Response If you want to offer for that I'd be willing to l…" at bounding box center [304, 95] width 146 height 10
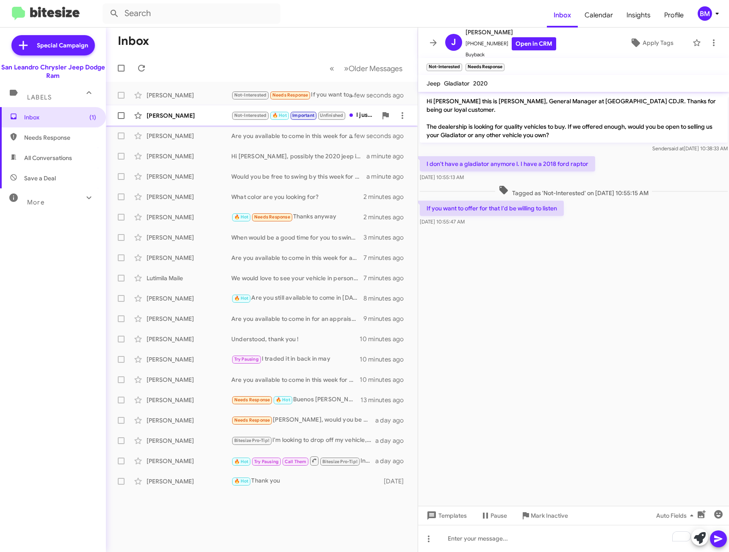
click at [200, 125] on span "[PERSON_NAME] Not-Interested 🔥 Hot Important Unfinished I just sent you the lin…" at bounding box center [262, 115] width 312 height 20
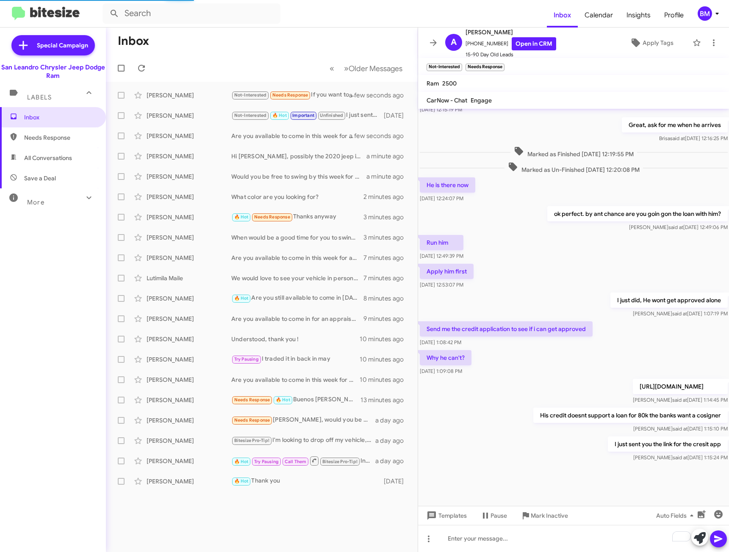
scroll to position [212, 0]
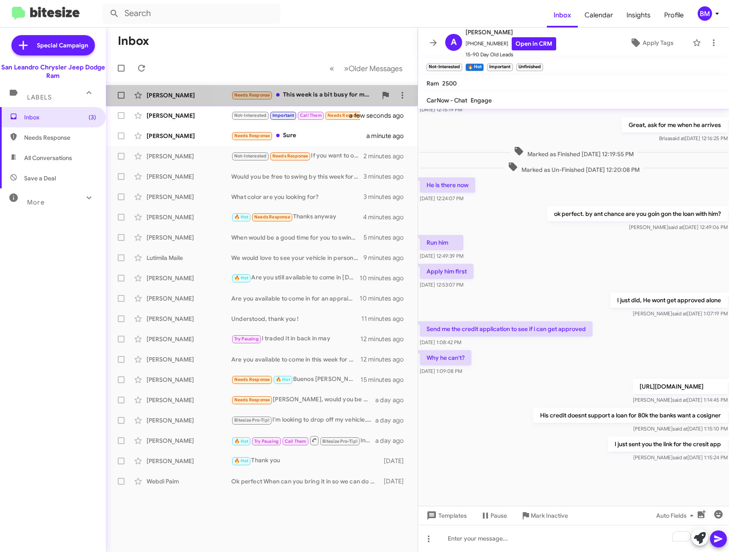
click at [315, 95] on div "Needs Response This week is a bit busy for me man I'm sorry! Happy to send some…" at bounding box center [304, 95] width 146 height 10
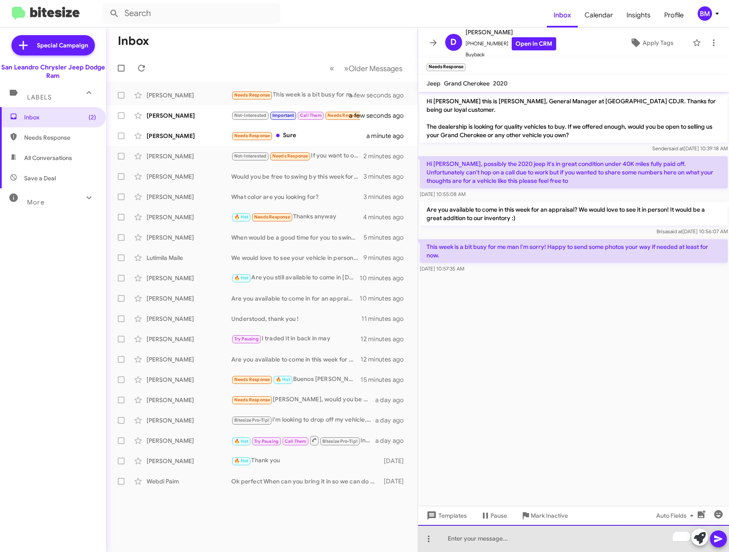
click at [461, 541] on div "To enrich screen reader interactions, please activate Accessibility in Grammarl…" at bounding box center [573, 538] width 311 height 27
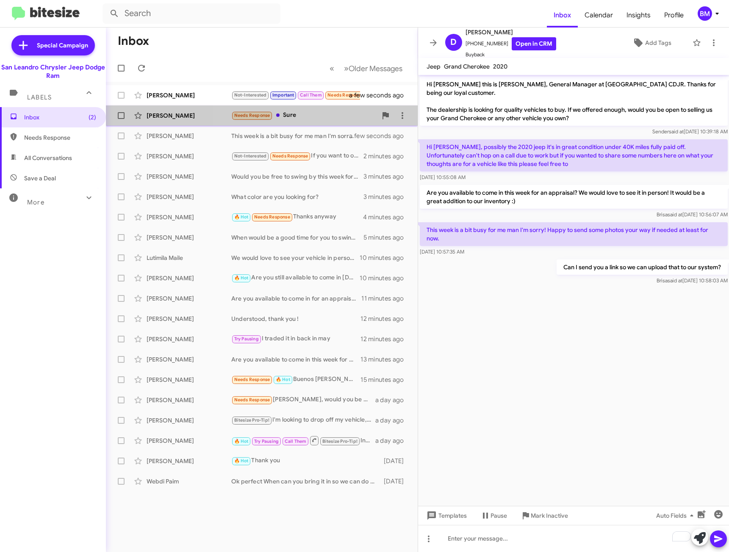
click at [305, 117] on div "Needs Response Sure" at bounding box center [304, 116] width 146 height 10
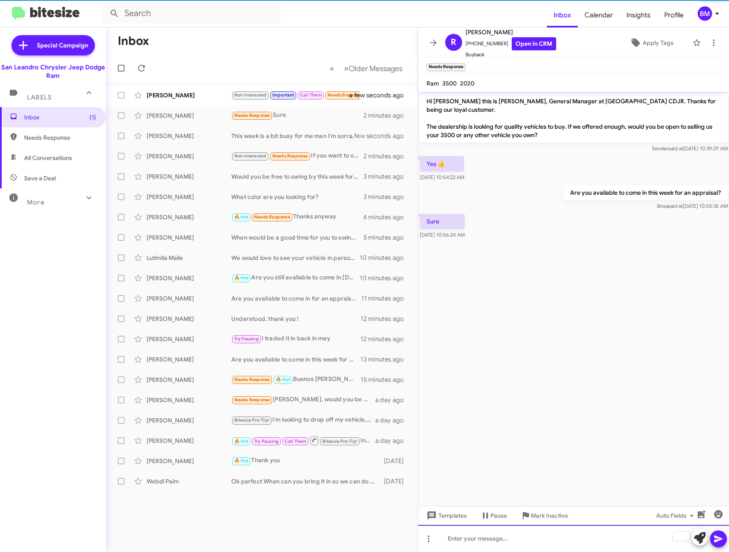
click at [480, 544] on div "To enrich screen reader interactions, please activate Accessibility in Grammarl…" at bounding box center [573, 538] width 311 height 27
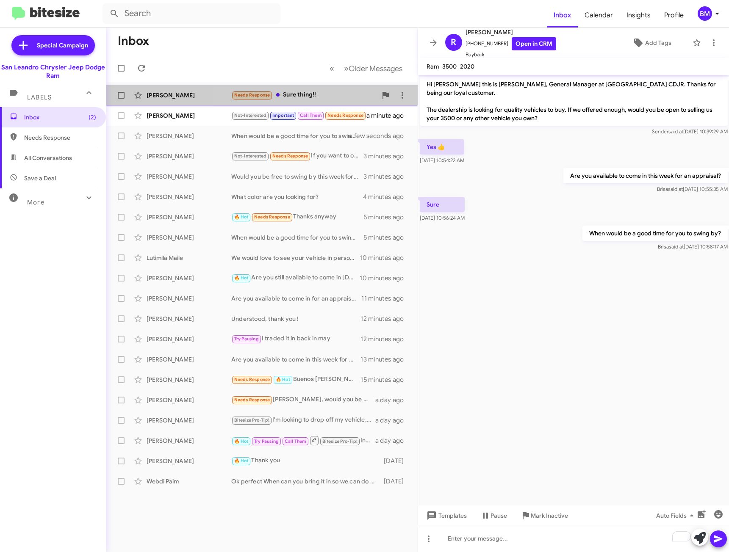
click at [304, 93] on div "Needs Response Sure thing!!" at bounding box center [304, 95] width 146 height 10
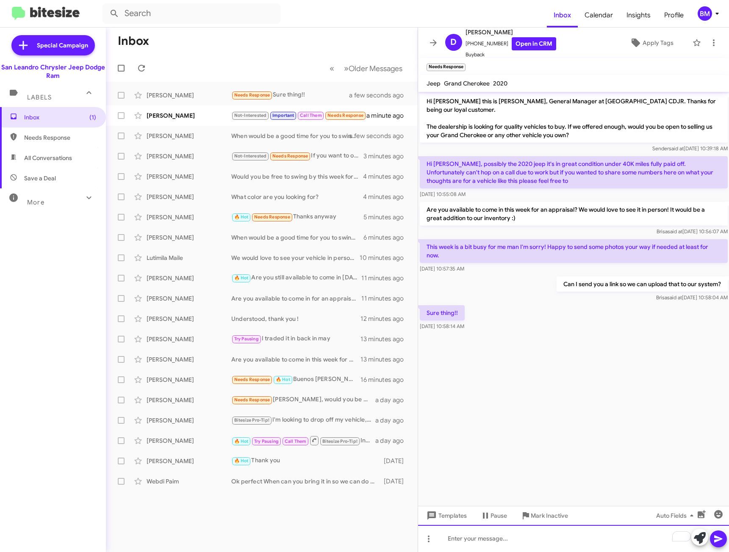
click at [520, 535] on div "To enrich screen reader interactions, please activate Accessibility in Grammarl…" at bounding box center [573, 538] width 311 height 27
click at [218, 118] on div "[PERSON_NAME]" at bounding box center [189, 115] width 85 height 8
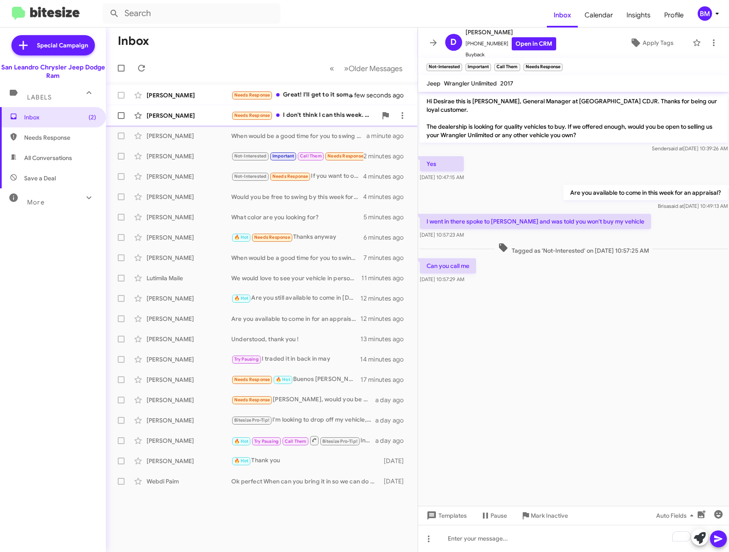
click at [298, 105] on span "[PERSON_NAME] Needs Response I don't think I can this week. Plus it's a bit of …" at bounding box center [262, 115] width 312 height 20
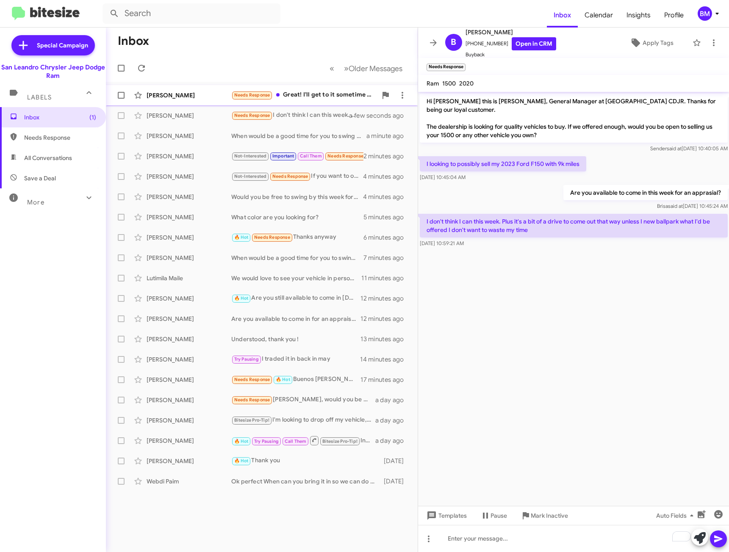
click at [284, 92] on div "Needs Response Great! I'll get to it sometime this/next week and I'll shoot you…" at bounding box center [304, 95] width 146 height 10
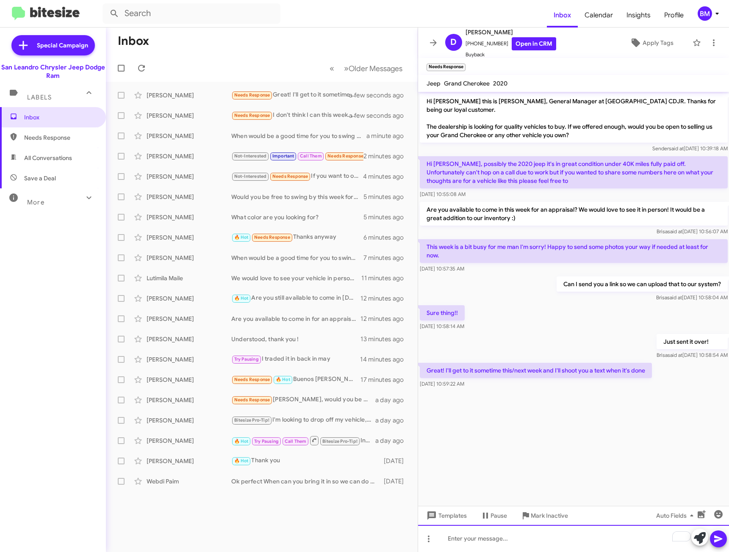
click at [516, 533] on div "To enrich screen reader interactions, please activate Accessibility in Grammarl…" at bounding box center [573, 538] width 311 height 27
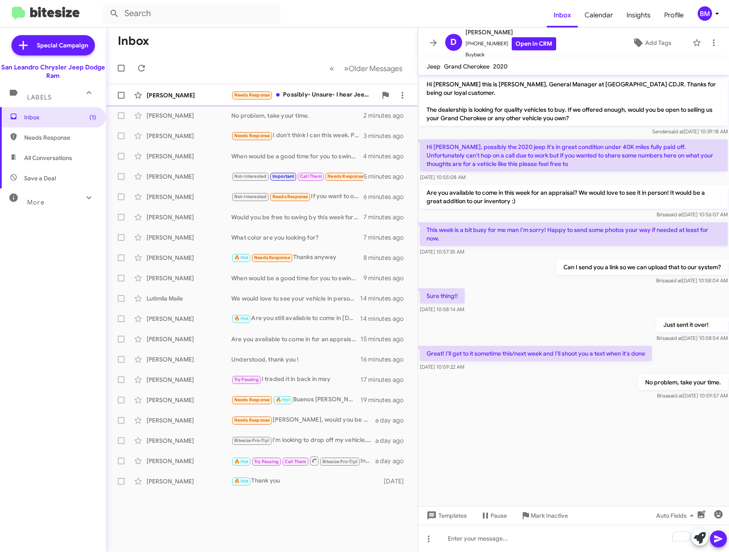
click at [339, 90] on div "Needs Response Possibly- Unsure- I hear Jeep GC have a good value and should no…" at bounding box center [304, 95] width 146 height 10
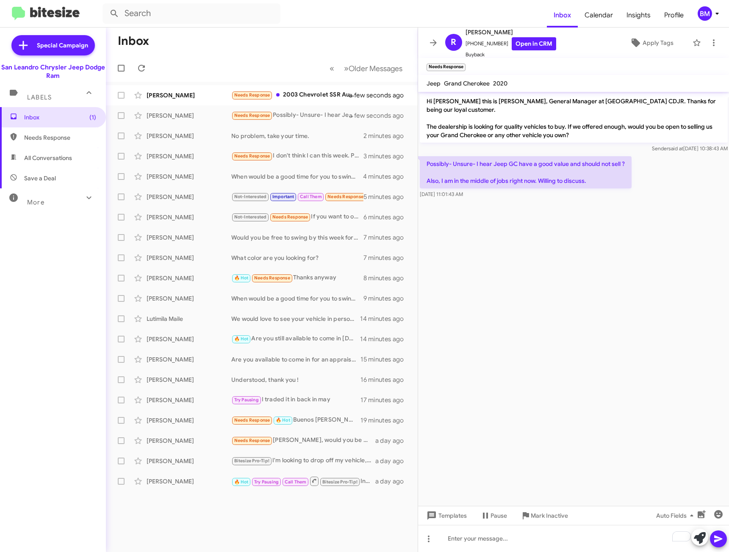
click at [67, 141] on span "Needs Response" at bounding box center [60, 137] width 72 height 8
type input "in:needs-response"
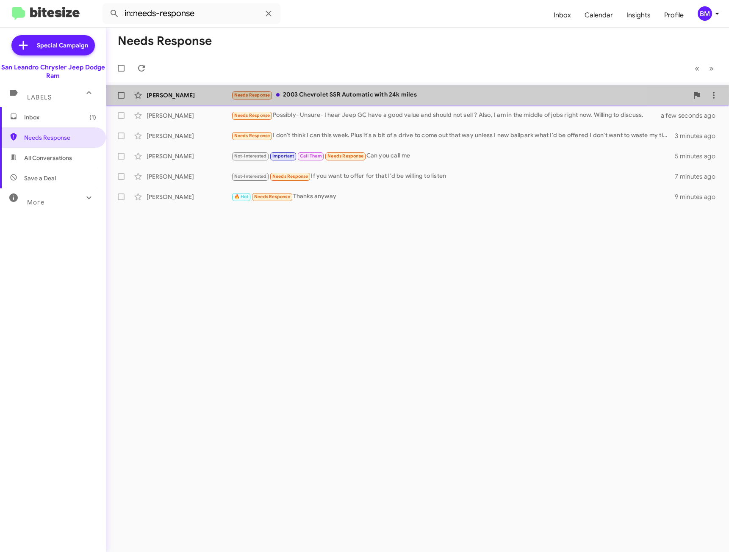
click at [311, 95] on div "Needs Response 2003 Chevrolet SSR Automatic with 24k miles" at bounding box center [459, 95] width 457 height 10
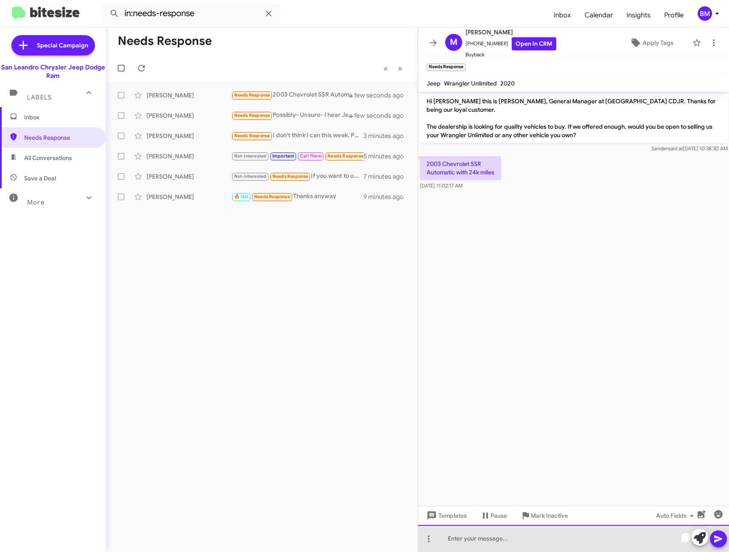
click at [501, 536] on div "To enrich screen reader interactions, please activate Accessibility in Grammarl…" at bounding box center [573, 538] width 311 height 27
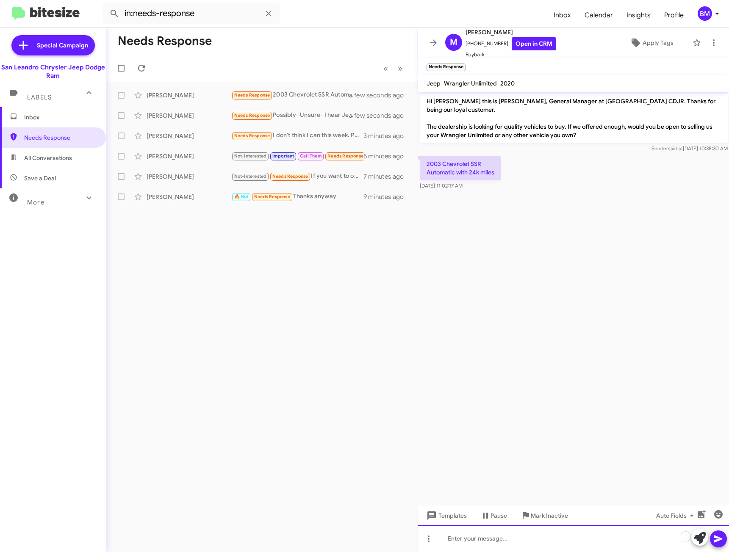
paste div "To enrich screen reader interactions, please activate Accessibility in Grammarl…"
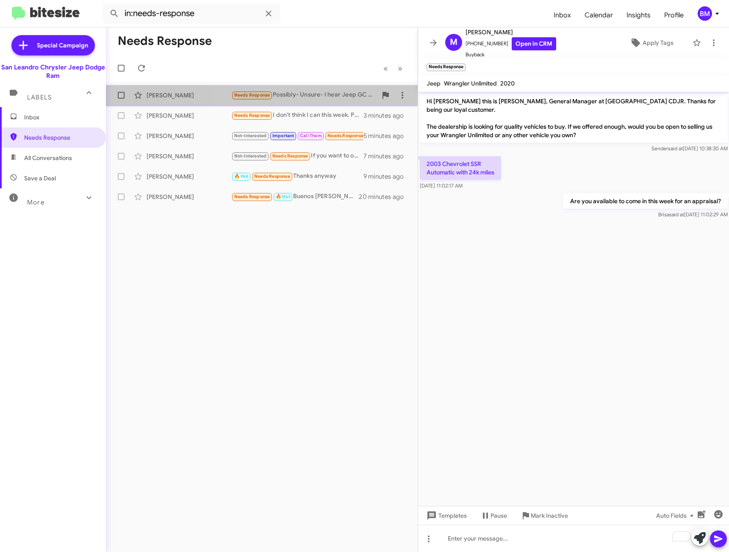
click at [306, 95] on div "Needs Response Possibly- Unsure- I hear Jeep GC have a good value and should no…" at bounding box center [304, 95] width 146 height 10
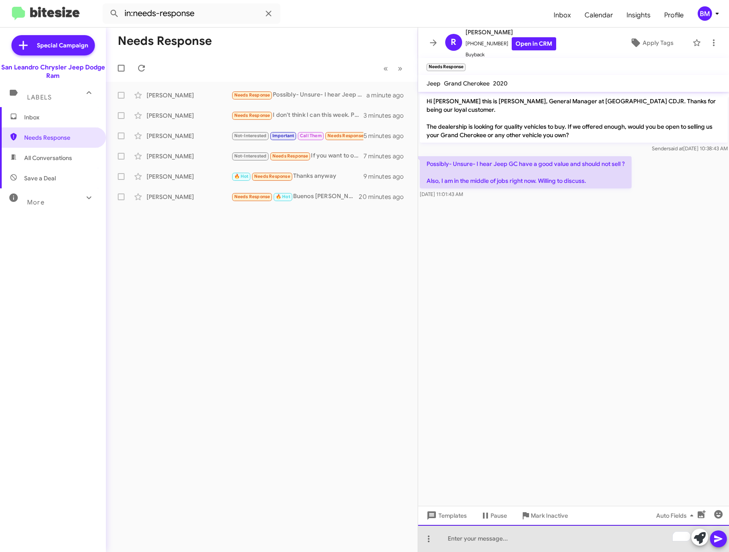
click at [474, 541] on div "To enrich screen reader interactions, please activate Accessibility in Grammarl…" at bounding box center [573, 538] width 311 height 27
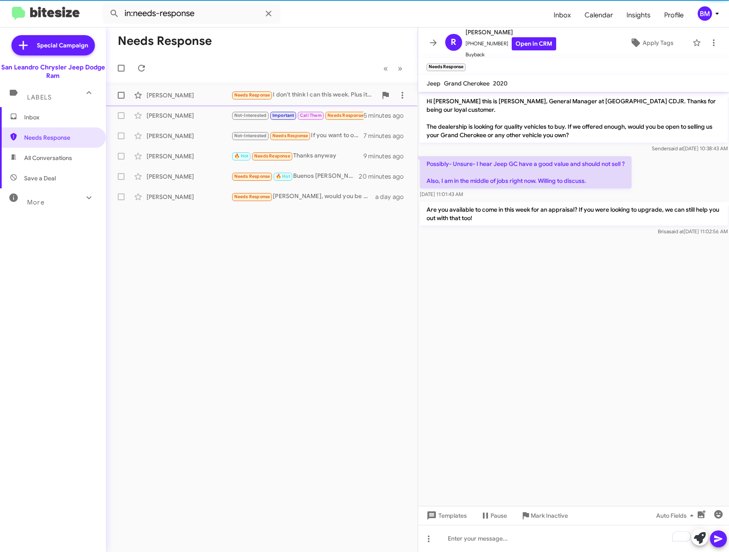
click at [301, 89] on div "[PERSON_NAME] Needs Response I don't think I can this week. Plus it's a bit of …" at bounding box center [262, 95] width 298 height 17
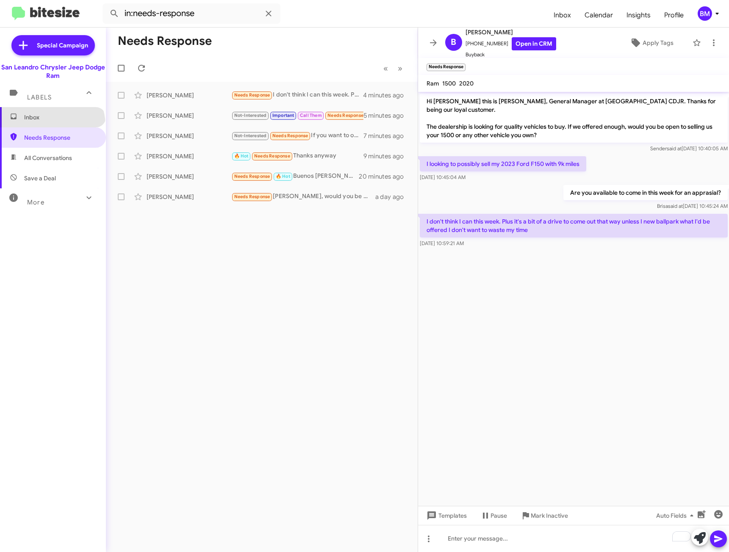
click at [51, 125] on span "Inbox" at bounding box center [53, 117] width 106 height 20
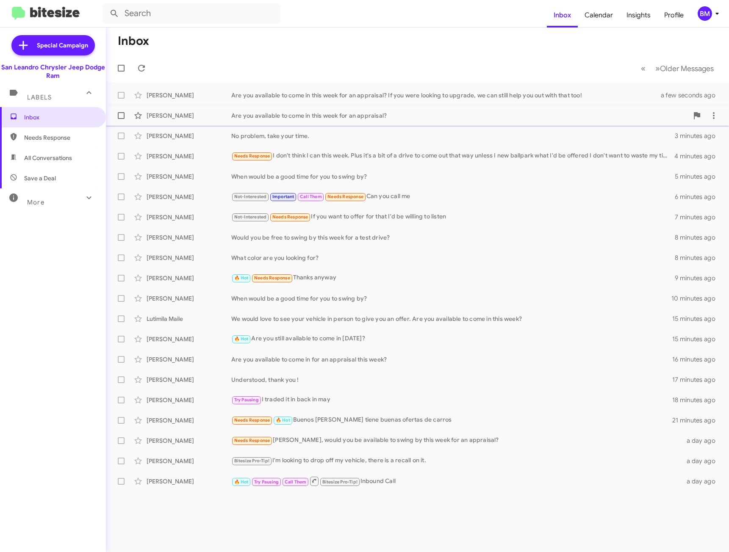
click at [189, 116] on div "[PERSON_NAME]" at bounding box center [189, 115] width 85 height 8
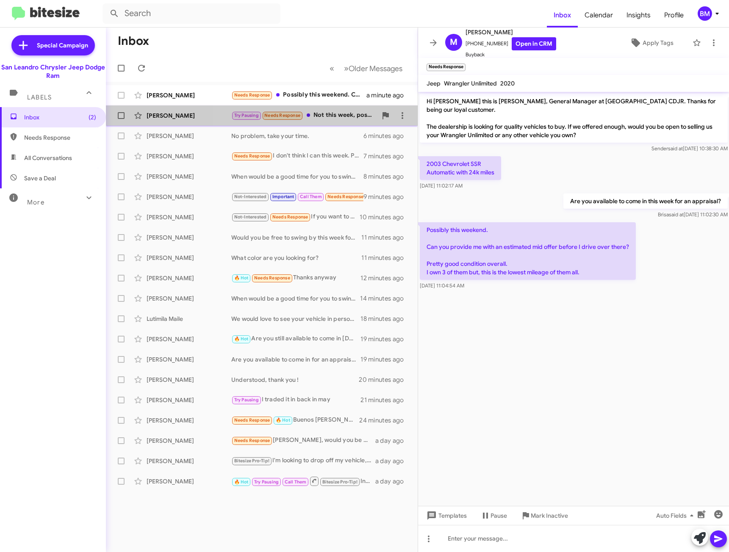
click at [327, 112] on div "Try Pausing Needs Response Not this week, possibly in a couple of weeks?" at bounding box center [304, 116] width 146 height 10
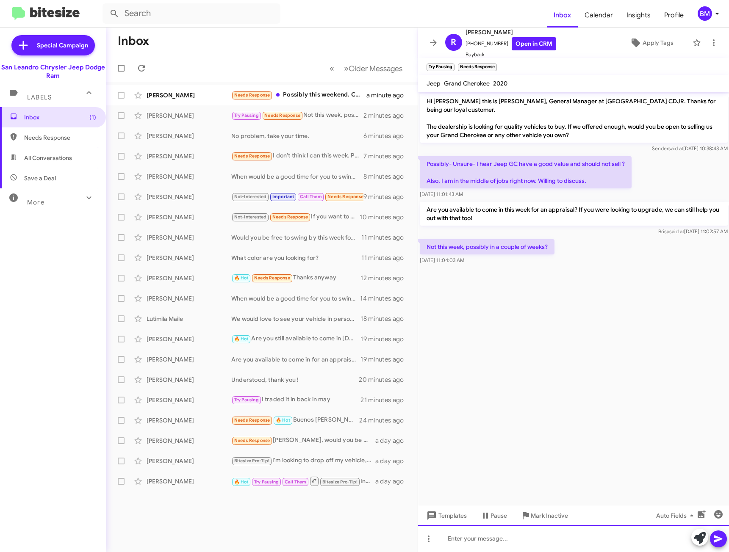
click at [542, 545] on div at bounding box center [573, 538] width 311 height 27
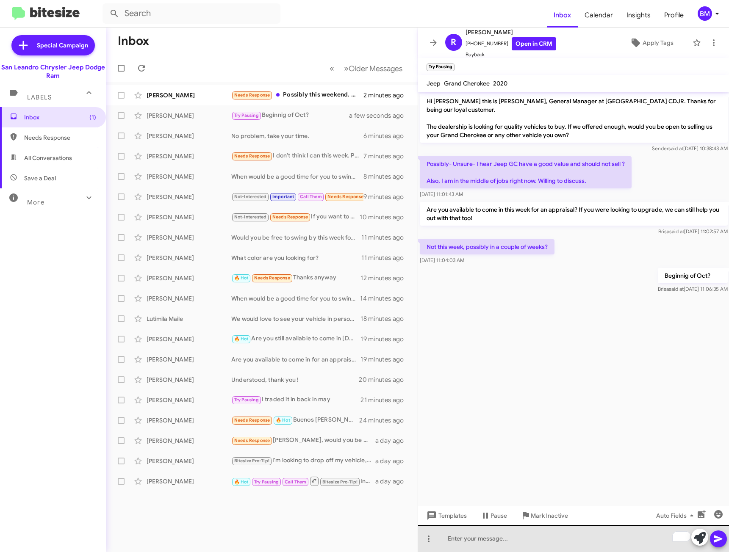
click at [527, 538] on div "To enrich screen reader interactions, please activate Accessibility in Grammarl…" at bounding box center [573, 538] width 311 height 27
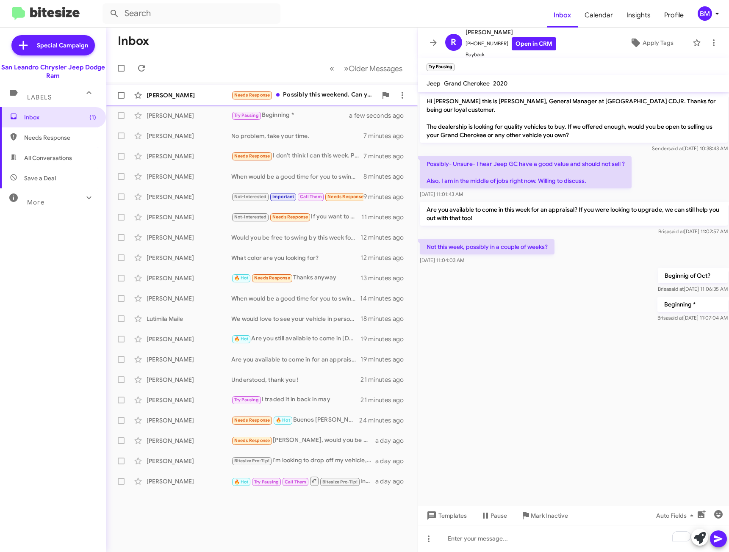
click at [311, 101] on div "Miguel Prado Needs Response Possibly this weekend. Can you provide me with an e…" at bounding box center [262, 95] width 298 height 17
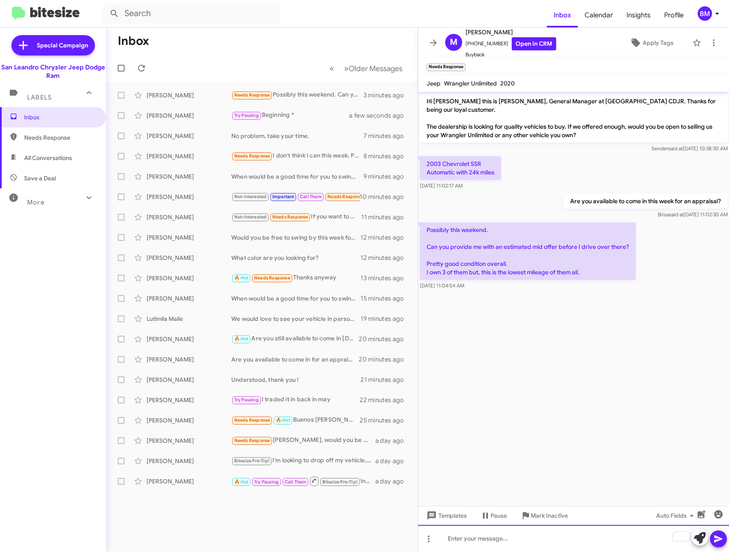
click at [516, 547] on div "To enrich screen reader interactions, please activate Accessibility in Grammarl…" at bounding box center [573, 538] width 311 height 27
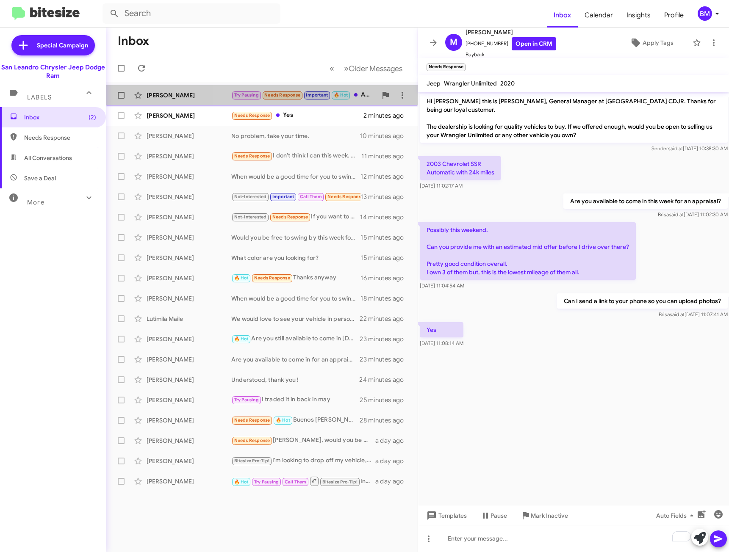
click at [366, 94] on div "Try Pausing Needs Response Important 🔥 Hot Are you offering to purchase only ?" at bounding box center [304, 95] width 146 height 10
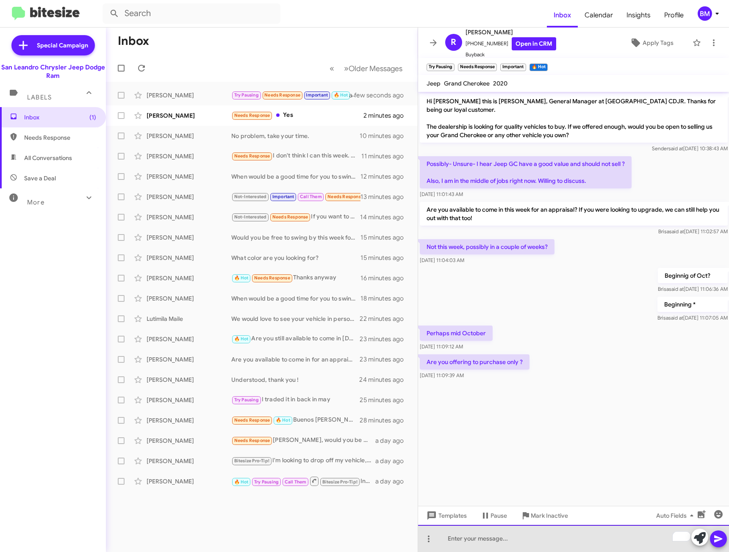
click at [550, 542] on div "To enrich screen reader interactions, please activate Accessibility in Grammarl…" at bounding box center [573, 538] width 311 height 27
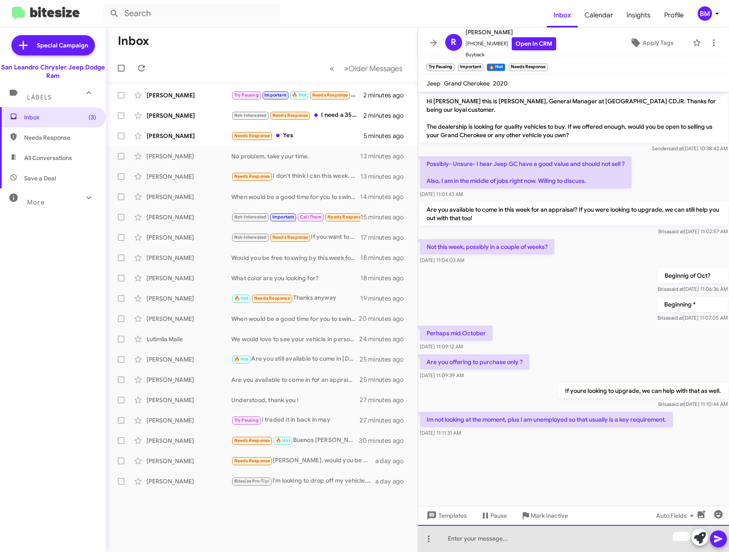
click at [460, 542] on div "To enrich screen reader interactions, please activate Accessibility in Grammarl…" at bounding box center [573, 538] width 311 height 27
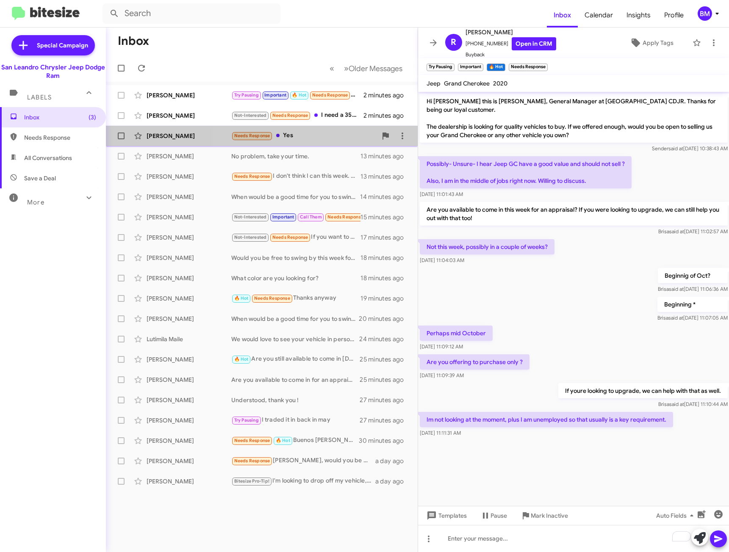
click at [323, 142] on div "Miguel Prado Needs Response Yes 5 minutes ago" at bounding box center [262, 136] width 298 height 17
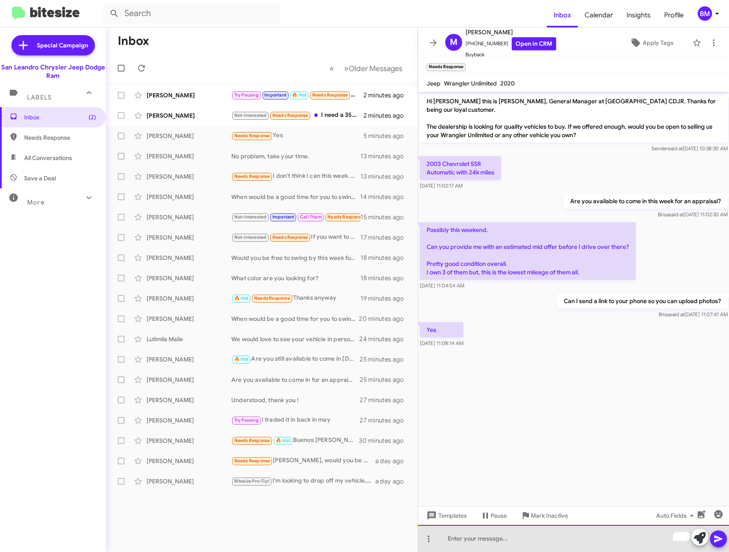
click at [476, 542] on div "To enrich screen reader interactions, please activate Accessibility in Grammarl…" at bounding box center [573, 538] width 311 height 27
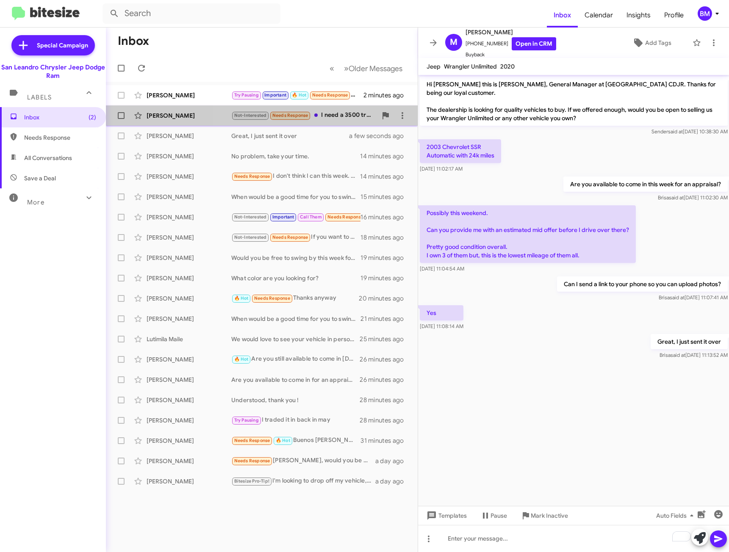
click at [326, 113] on div "Not-Interested Needs Response I need a 3500 truck. Can't go without. Why would …" at bounding box center [304, 116] width 146 height 10
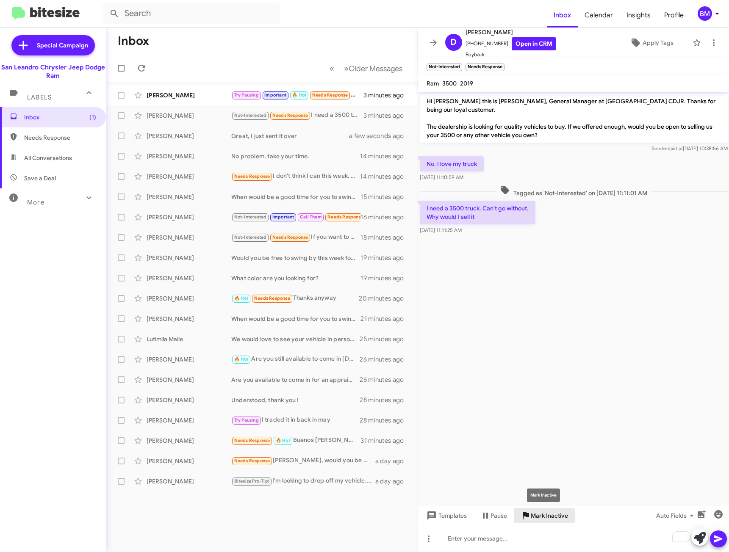
click at [546, 521] on span "Mark Inactive" at bounding box center [549, 515] width 37 height 15
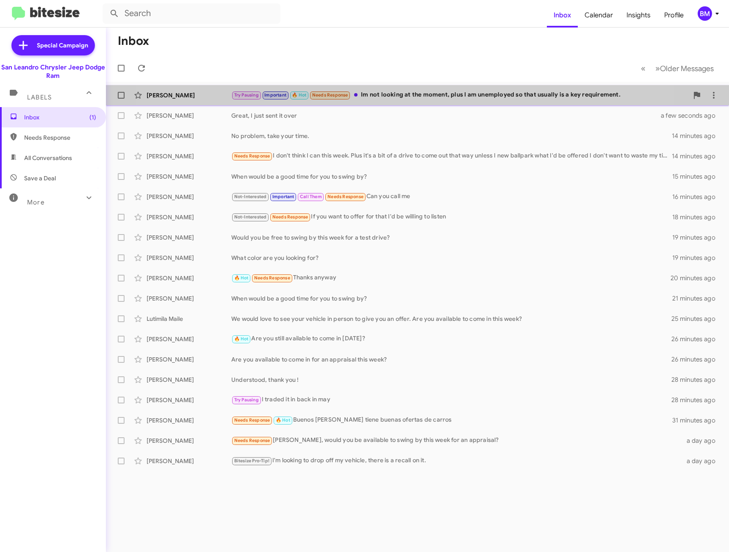
click at [379, 99] on div "Try Pausing Important 🔥 Hot Needs Response Im not looking at the moment, plus I…" at bounding box center [459, 95] width 457 height 10
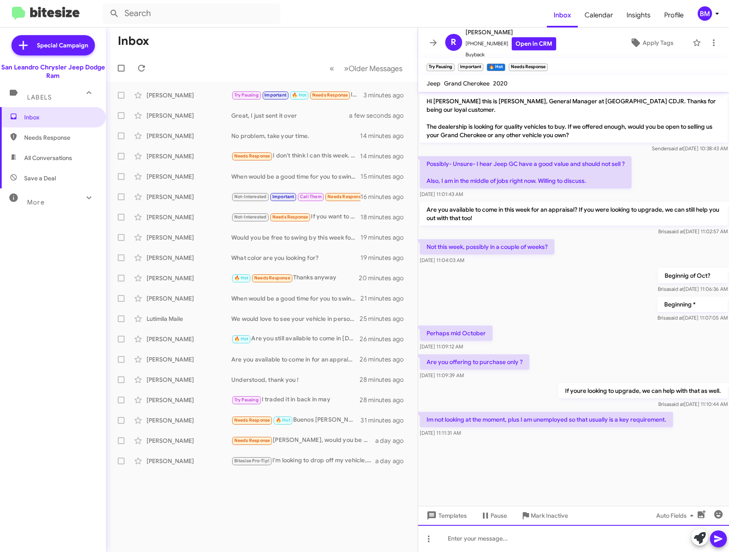
click at [514, 543] on div at bounding box center [573, 538] width 311 height 27
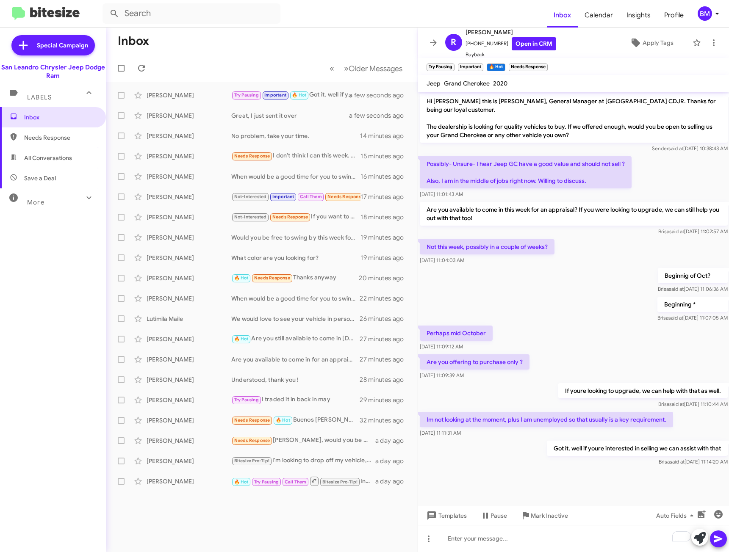
click at [55, 136] on span "Needs Response" at bounding box center [60, 137] width 72 height 8
type input "in:needs-response"
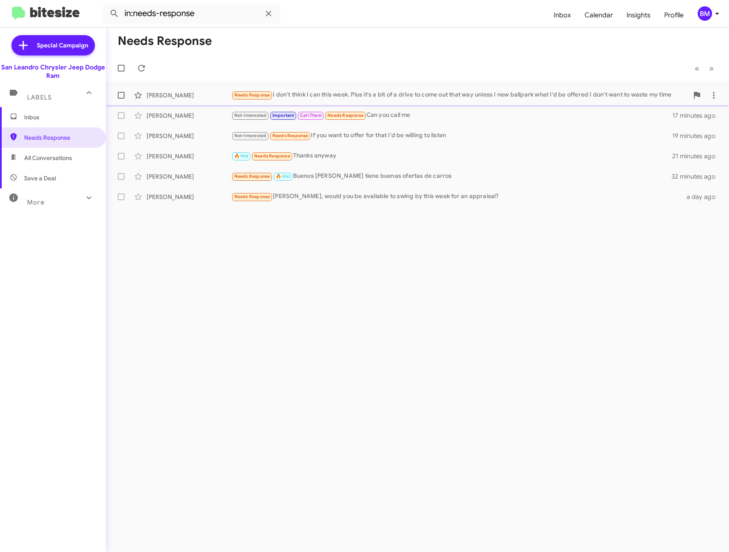
click at [357, 94] on div "Needs Response I don't think I can this week. Plus it's a bit of a drive to com…" at bounding box center [459, 95] width 457 height 10
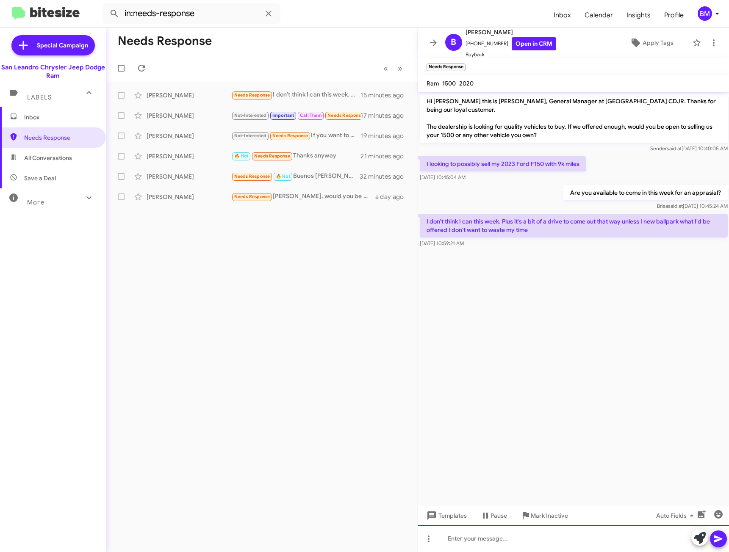
click at [483, 541] on div at bounding box center [573, 538] width 311 height 27
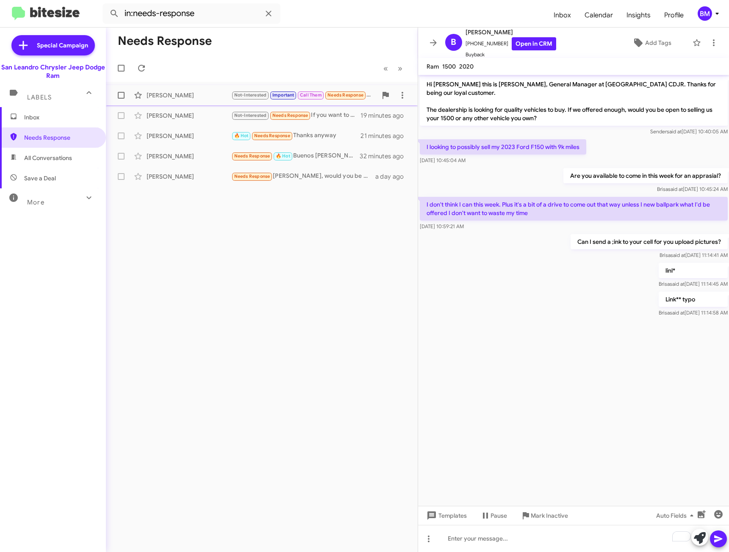
click at [211, 100] on div "Desirae Deleon Not-Interested Important Call Them Needs Response Can you call m…" at bounding box center [262, 95] width 298 height 17
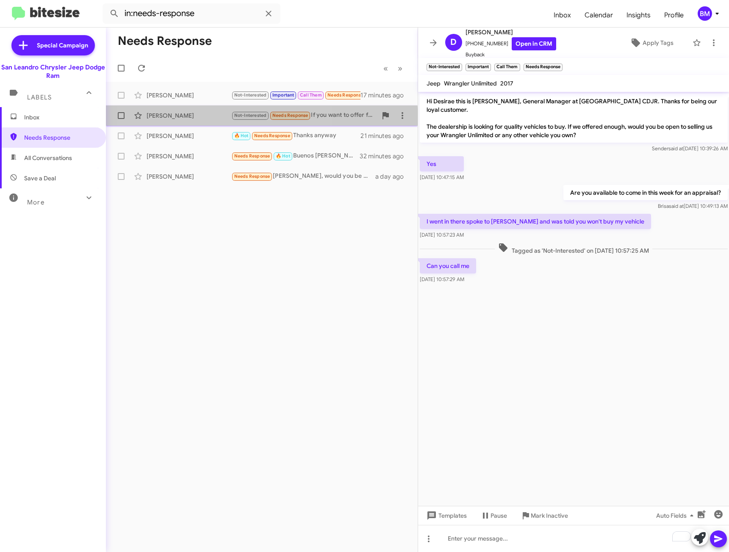
click at [214, 121] on div "Joshua Edwards Not-Interested Needs Response If you want to offer for that I'd …" at bounding box center [262, 115] width 298 height 17
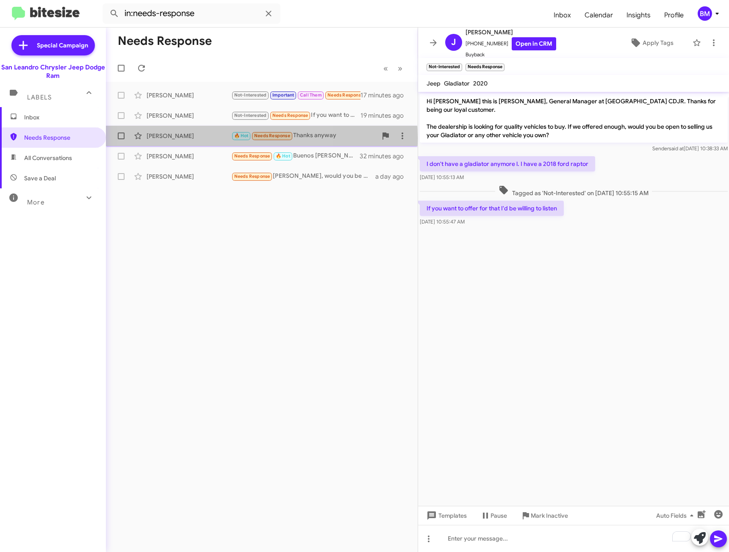
click at [214, 138] on div "[PERSON_NAME]" at bounding box center [189, 136] width 85 height 8
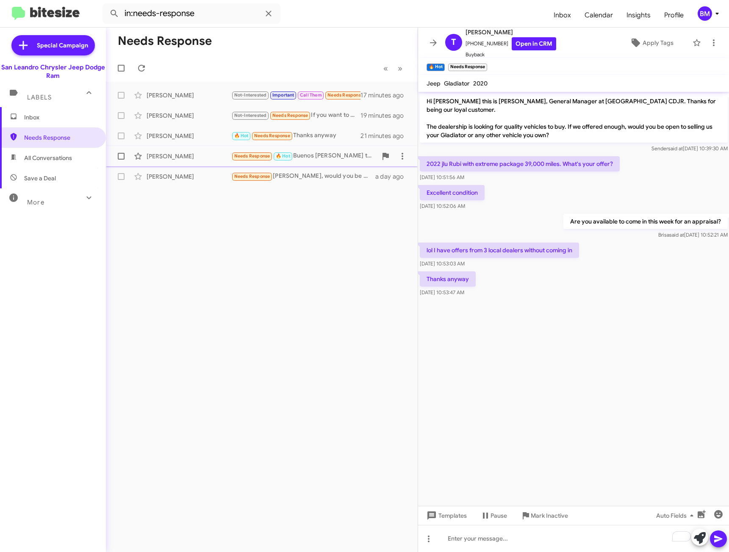
click at [214, 151] on div "Olga Olivares Needs Response 🔥 Hot Buenos días tiene buenas ofertas de carros 3…" at bounding box center [262, 156] width 298 height 17
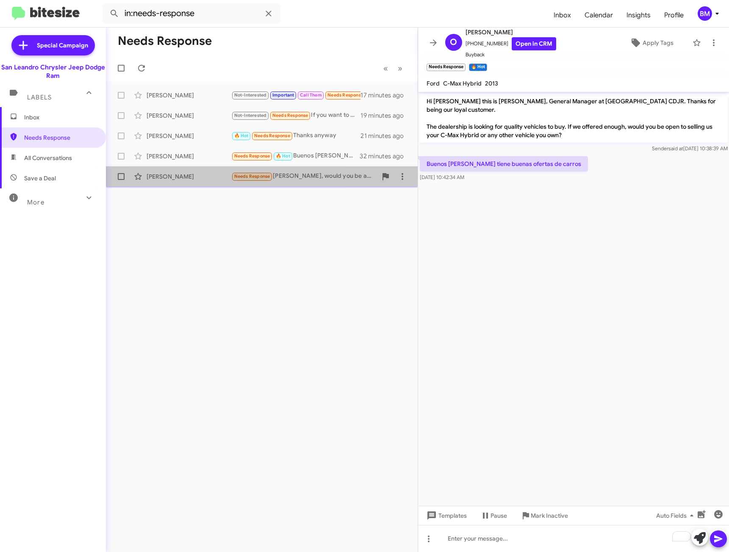
click at [219, 172] on div "[PERSON_NAME]" at bounding box center [189, 176] width 85 height 8
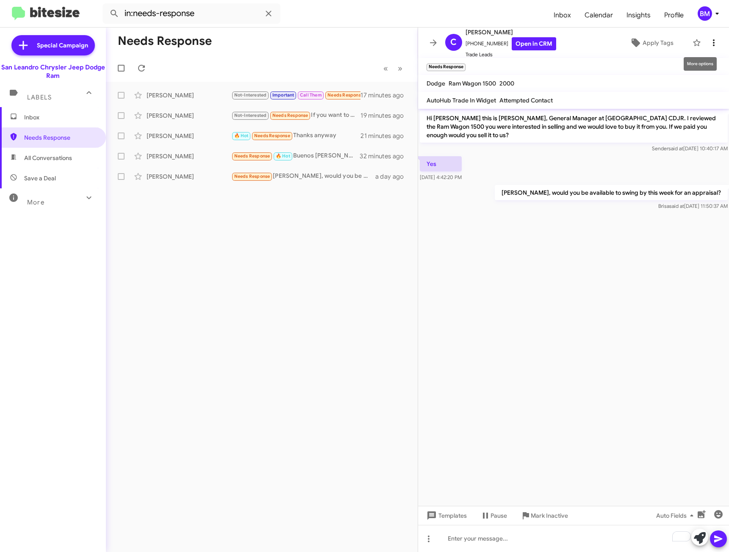
click at [709, 38] on icon at bounding box center [714, 43] width 10 height 10
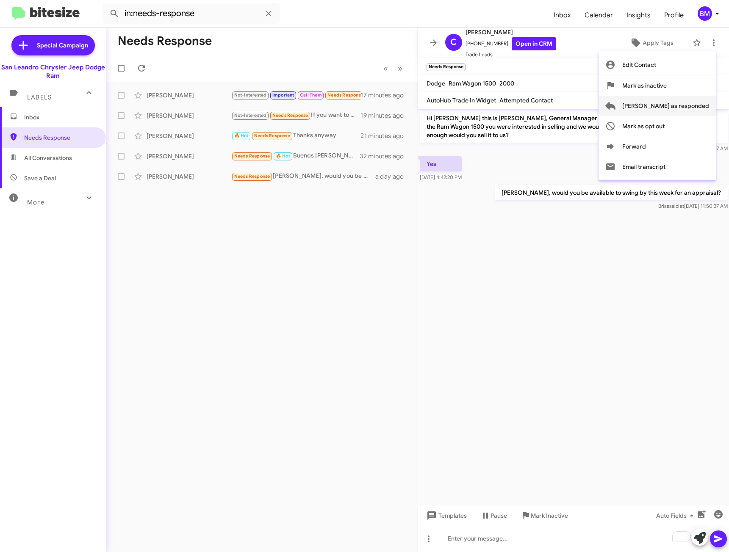
click at [667, 104] on span "[PERSON_NAME] as responded" at bounding box center [665, 106] width 87 height 20
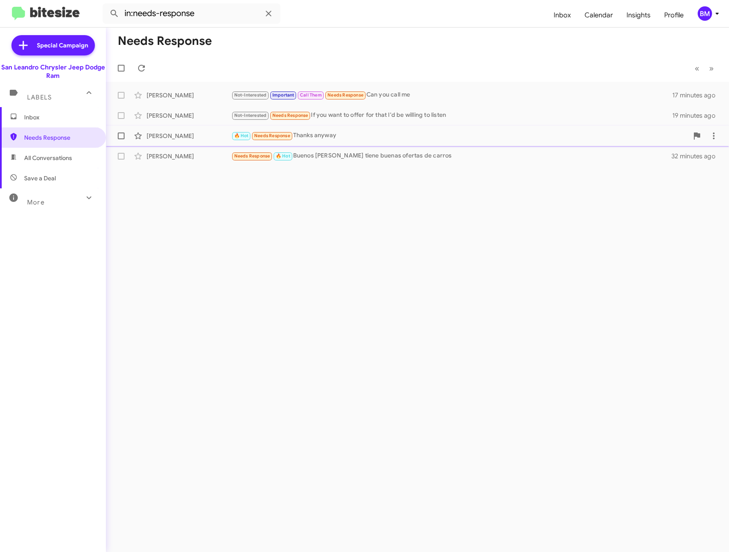
click at [330, 136] on div "🔥 Hot Needs Response Thanks anyway" at bounding box center [459, 136] width 457 height 10
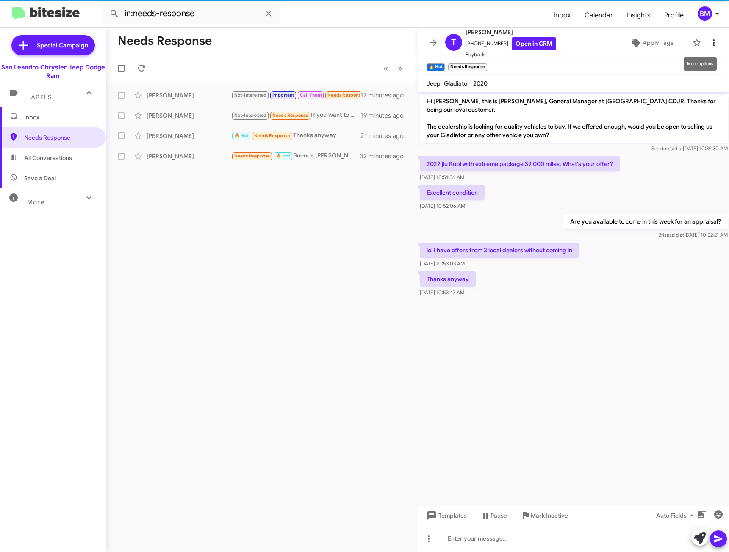
click at [709, 43] on icon at bounding box center [714, 43] width 10 height 10
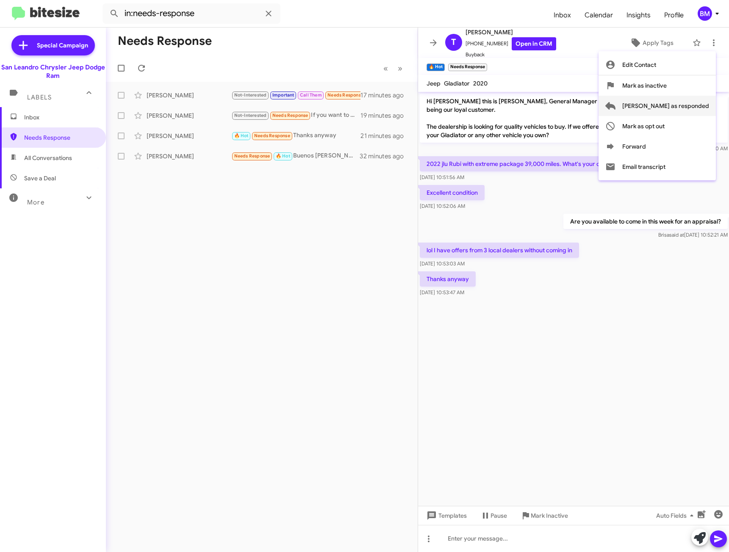
click at [657, 104] on span "[PERSON_NAME] as responded" at bounding box center [665, 106] width 87 height 20
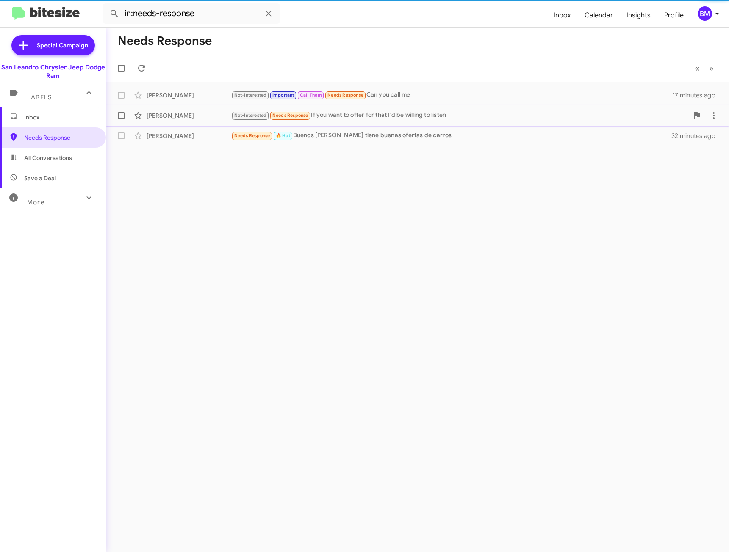
click at [439, 113] on div "Not-Interested Needs Response If you want to offer for that I'd be willing to l…" at bounding box center [459, 116] width 457 height 10
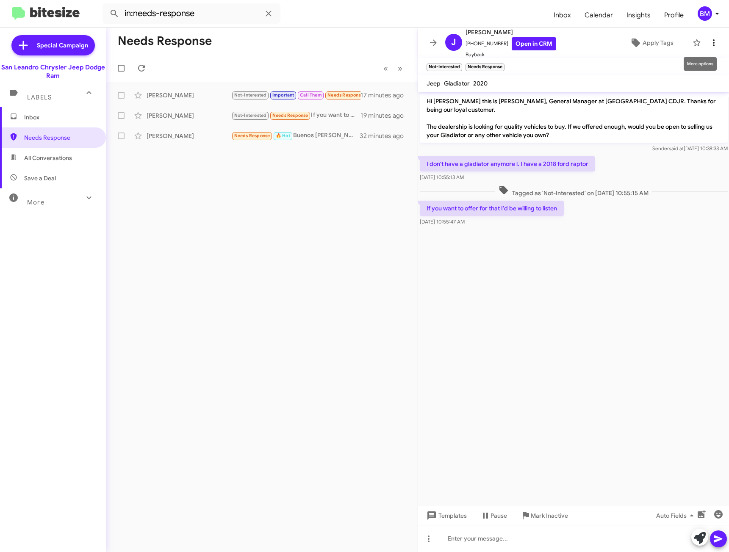
click at [709, 41] on icon at bounding box center [714, 43] width 10 height 10
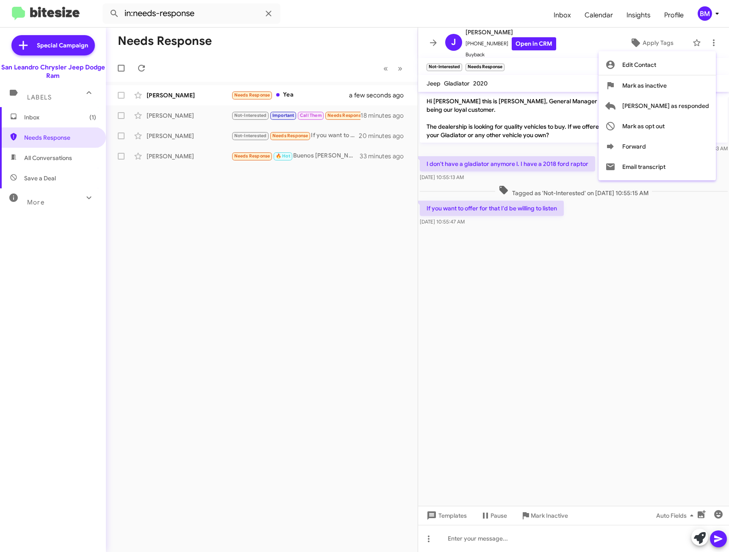
click at [343, 94] on div at bounding box center [364, 276] width 729 height 552
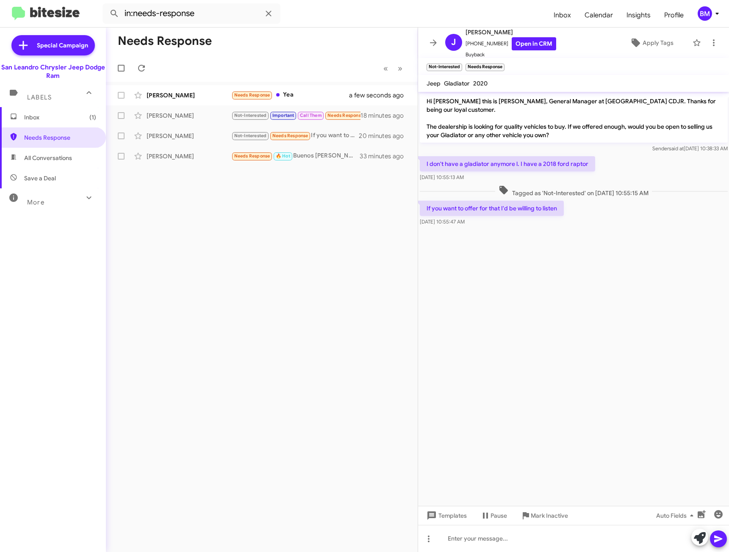
click at [343, 94] on div "Needs Response Yea" at bounding box center [295, 95] width 129 height 10
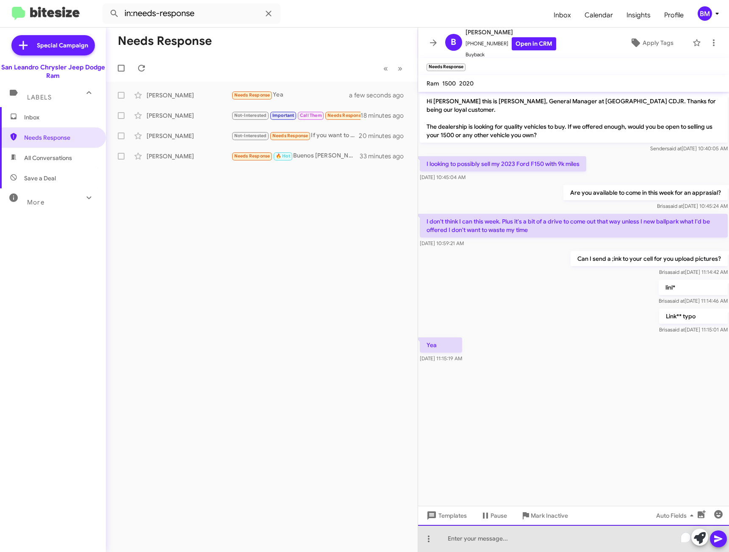
click at [574, 541] on div "To enrich screen reader interactions, please activate Accessibility in Grammarl…" at bounding box center [573, 538] width 311 height 27
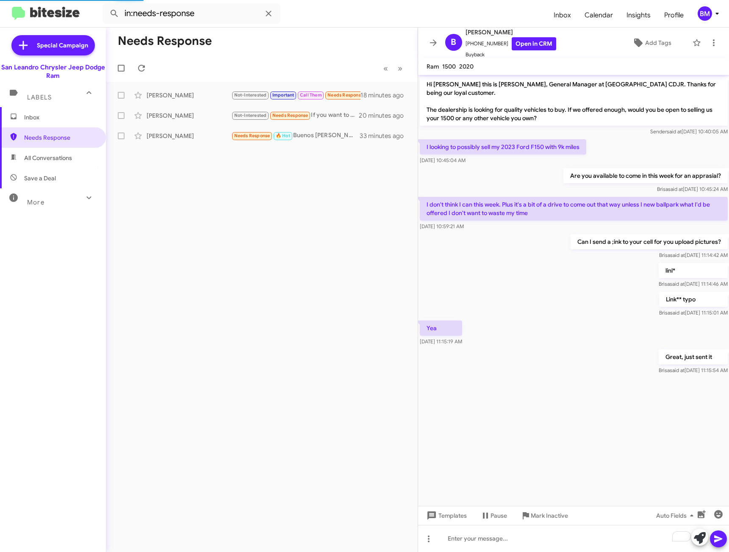
click at [38, 115] on span "Inbox" at bounding box center [60, 117] width 72 height 8
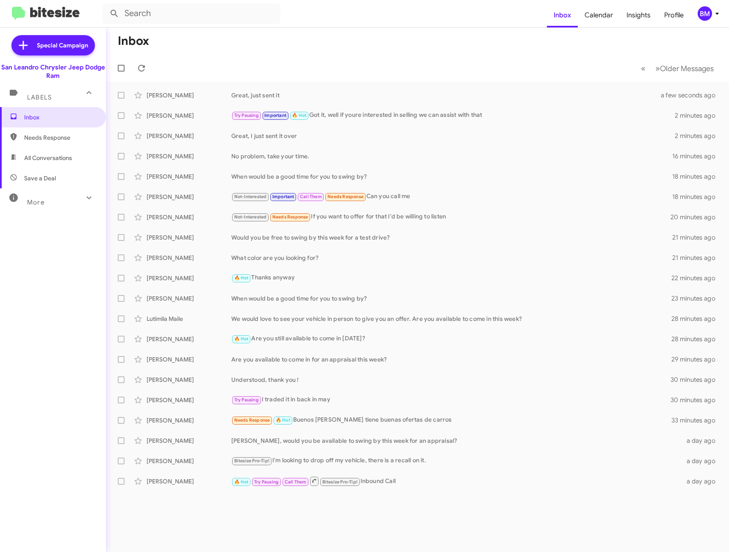
click at [82, 145] on span "Needs Response" at bounding box center [53, 138] width 106 height 20
type input "in:needs-response"
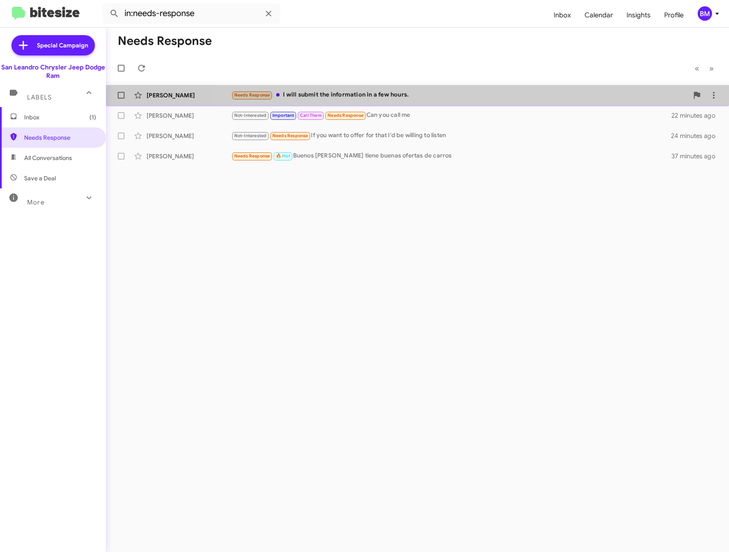
click at [477, 97] on div "Needs Response I will submit the information in a few hours." at bounding box center [459, 95] width 457 height 10
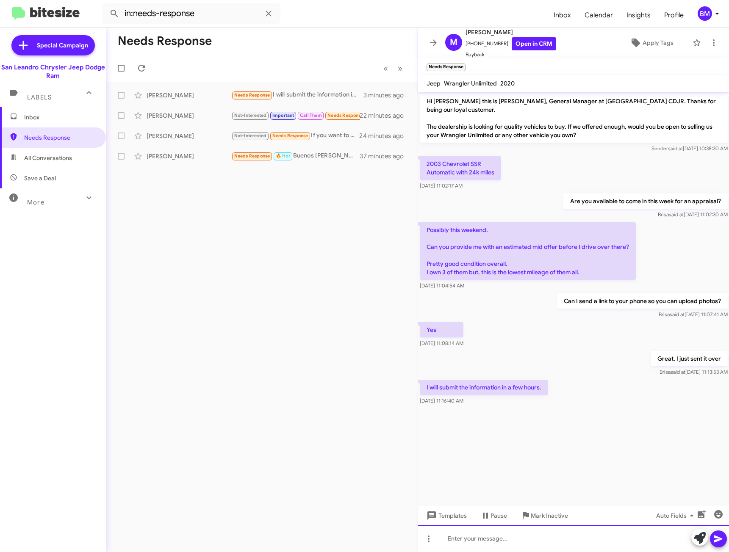
click at [489, 545] on div at bounding box center [573, 538] width 311 height 27
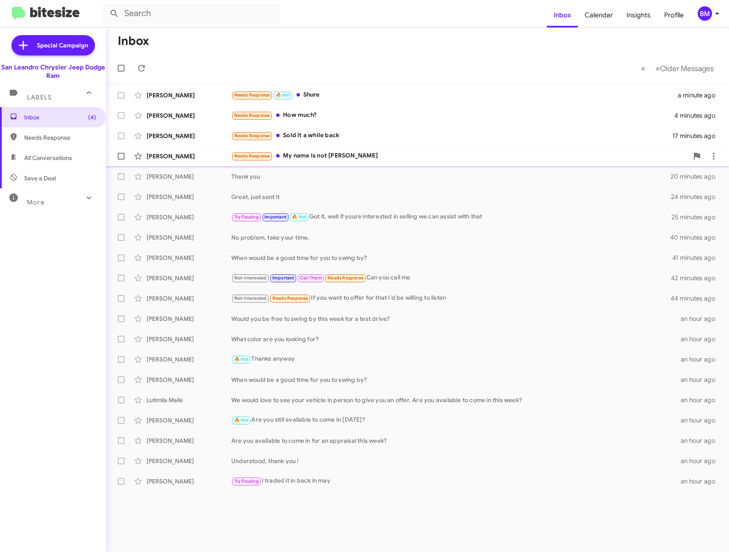
click at [327, 156] on div "Needs Response My name is not Rebakah" at bounding box center [459, 156] width 457 height 10
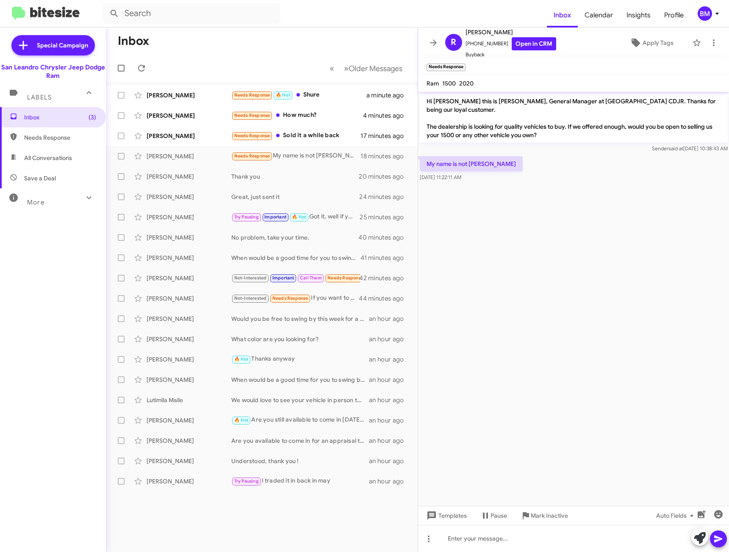
click at [546, 507] on mat-tooltip-component "Mark Inactive" at bounding box center [543, 495] width 45 height 25
click at [545, 519] on span "Mark Inactive" at bounding box center [549, 515] width 37 height 15
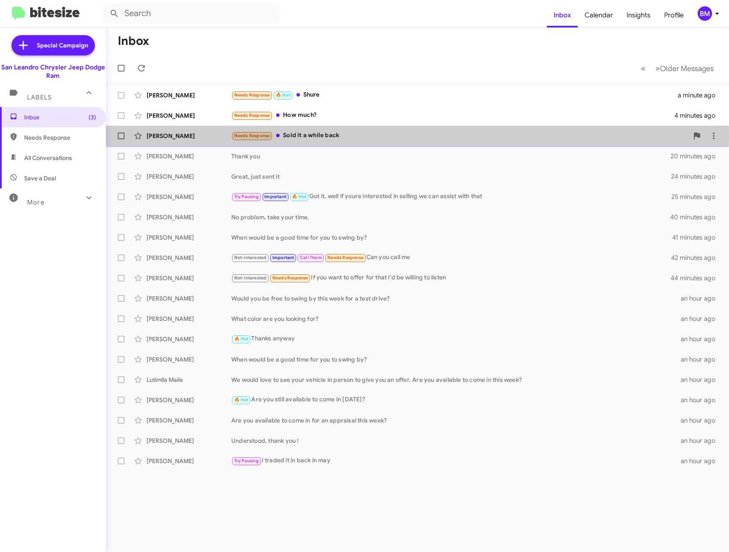
click at [345, 136] on div "Needs Response Sold it a while back" at bounding box center [459, 136] width 457 height 10
